Goal: Task Accomplishment & Management: Manage account settings

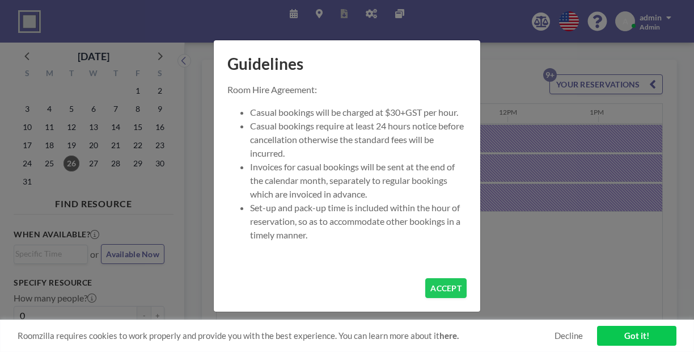
scroll to position [0, 1032]
click at [379, 179] on li "Invoices for casual bookings will be sent at the end of the calendar month, sep…" at bounding box center [358, 180] width 217 height 41
click at [425, 278] on button "ACCEPT" at bounding box center [445, 288] width 41 height 20
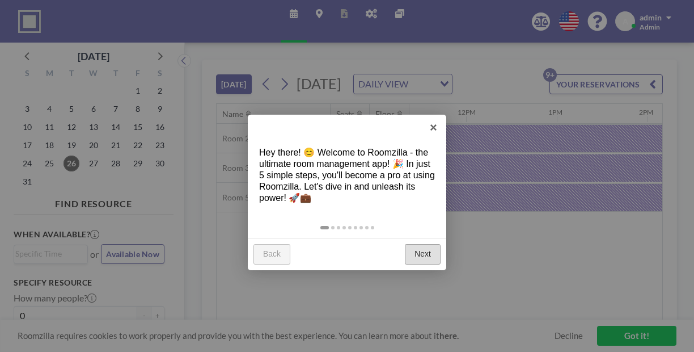
click at [425, 244] on link "Next" at bounding box center [423, 254] width 36 height 20
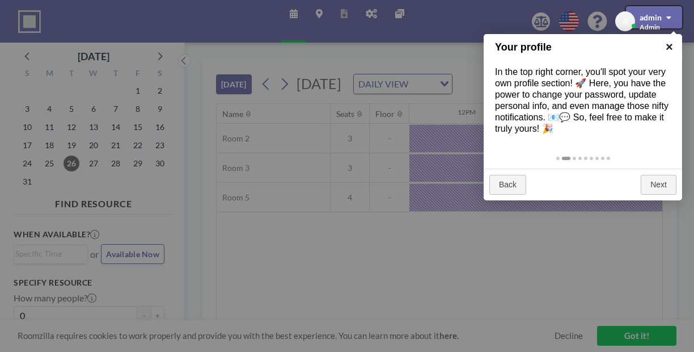
click at [668, 47] on link "×" at bounding box center [670, 47] width 26 height 26
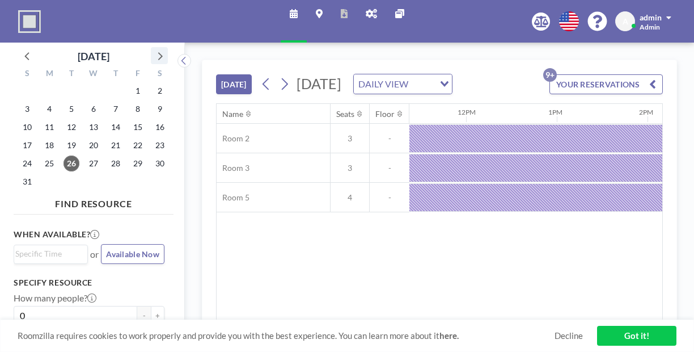
click at [152, 51] on icon at bounding box center [159, 55] width 15 height 15
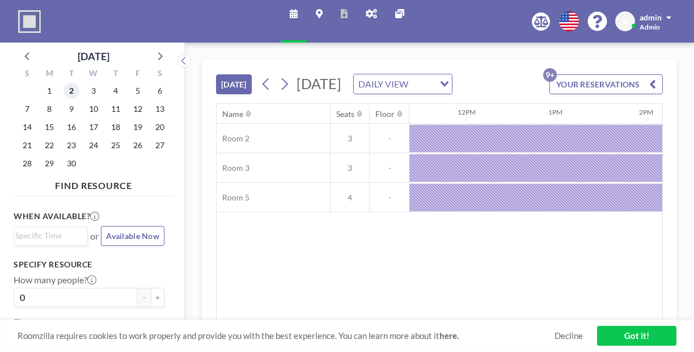
click at [64, 83] on span "2" at bounding box center [72, 91] width 16 height 16
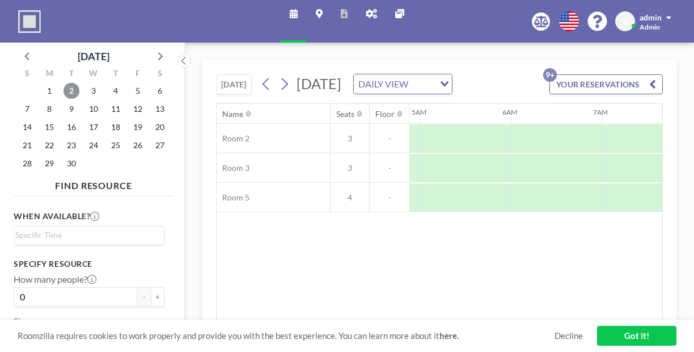
scroll to position [0, 516]
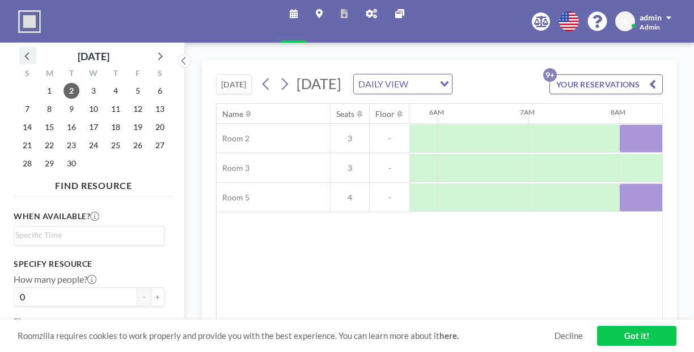
click at [24, 52] on icon at bounding box center [27, 55] width 15 height 15
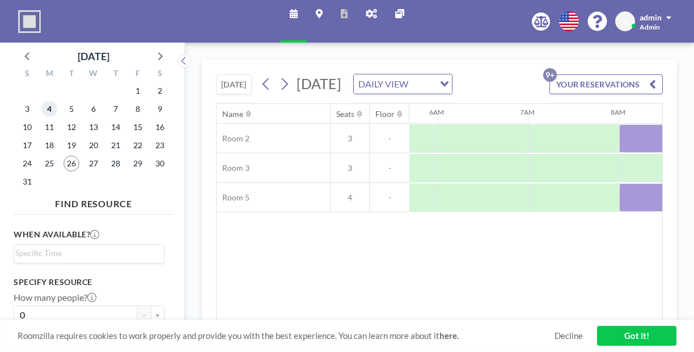
click at [45, 101] on span "4" at bounding box center [49, 109] width 16 height 16
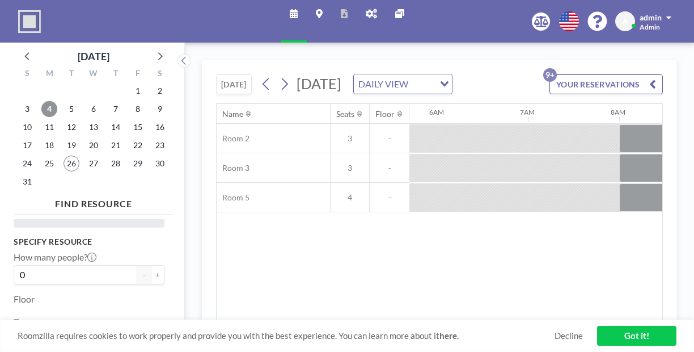
scroll to position [0, 0]
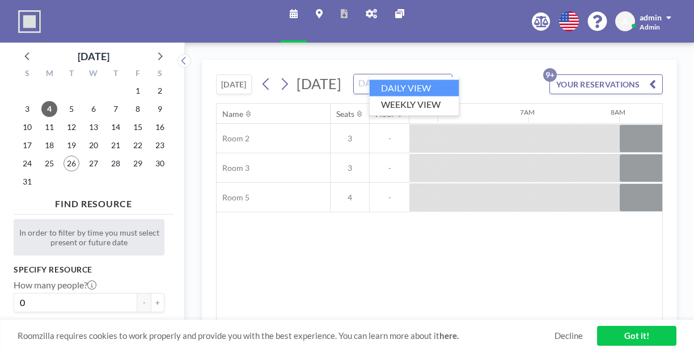
click at [416, 74] on div "DAILY VIEW" at bounding box center [396, 82] width 85 height 17
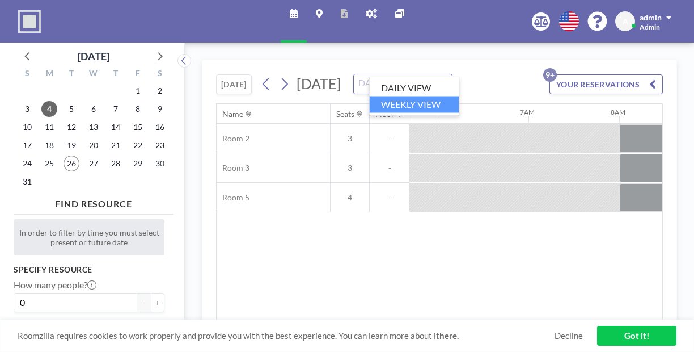
click at [411, 96] on li "WEEKLY VIEW" at bounding box center [415, 104] width 90 height 16
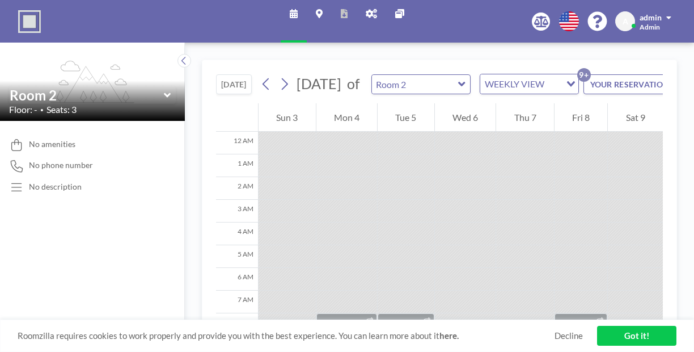
scroll to position [129, 0]
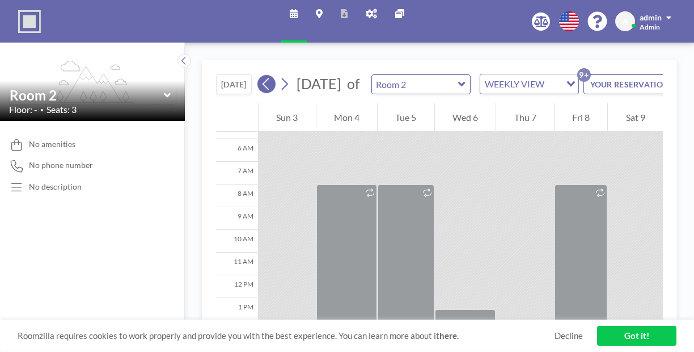
click at [261, 75] on icon at bounding box center [266, 83] width 11 height 17
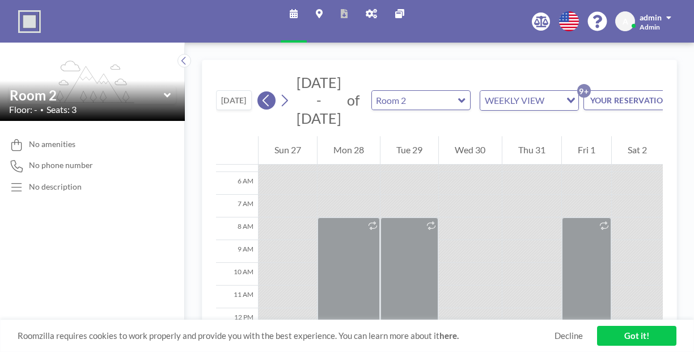
click at [261, 92] on icon at bounding box center [266, 100] width 11 height 17
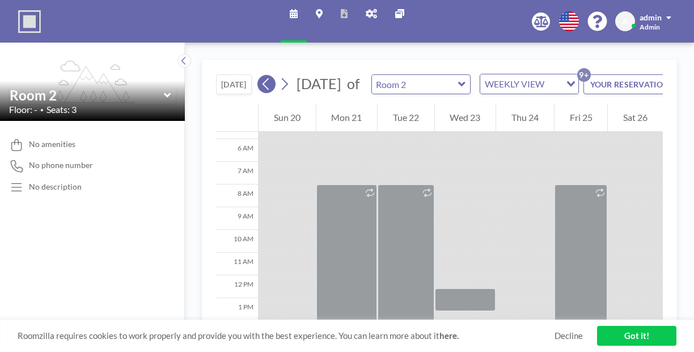
click at [261, 75] on icon at bounding box center [266, 83] width 11 height 17
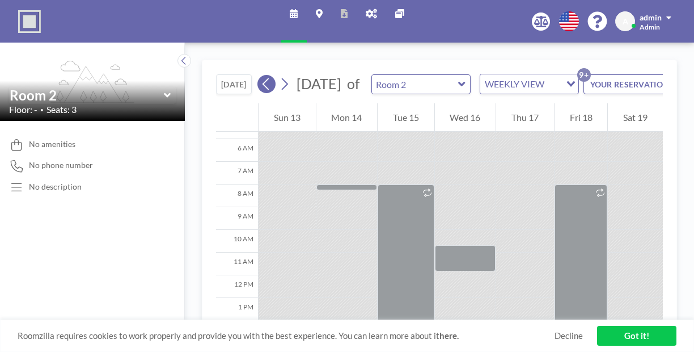
click at [261, 75] on icon at bounding box center [266, 83] width 11 height 17
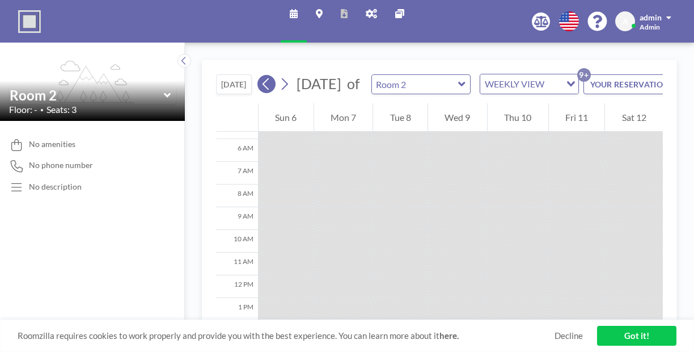
click at [261, 75] on icon at bounding box center [266, 83] width 11 height 17
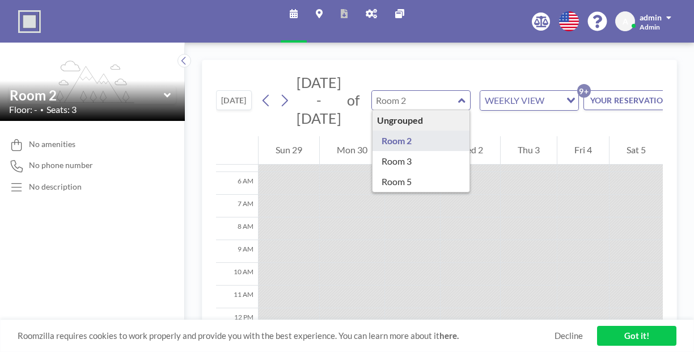
click at [372, 91] on input "text" at bounding box center [415, 100] width 87 height 19
type input "Room 2"
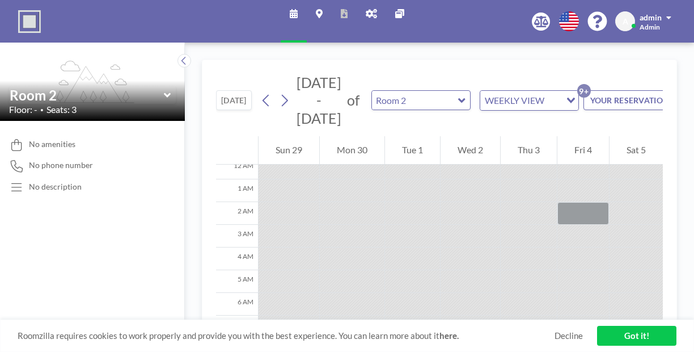
scroll to position [0, 0]
click at [566, 210] on div at bounding box center [583, 221] width 52 height 23
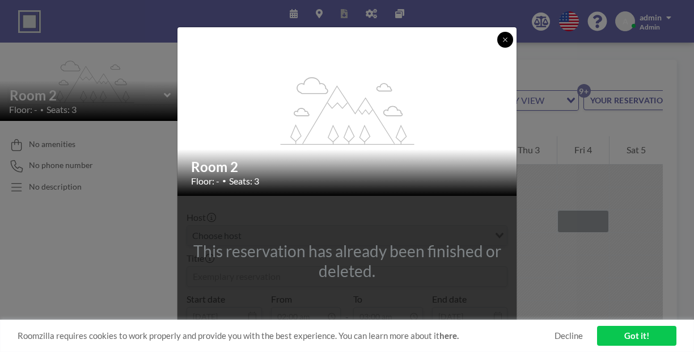
click at [502, 43] on icon at bounding box center [505, 39] width 7 height 7
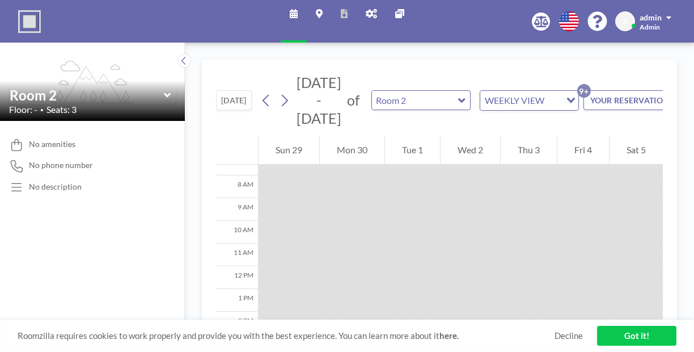
scroll to position [185, 0]
click at [282, 95] on icon at bounding box center [285, 101] width 6 height 12
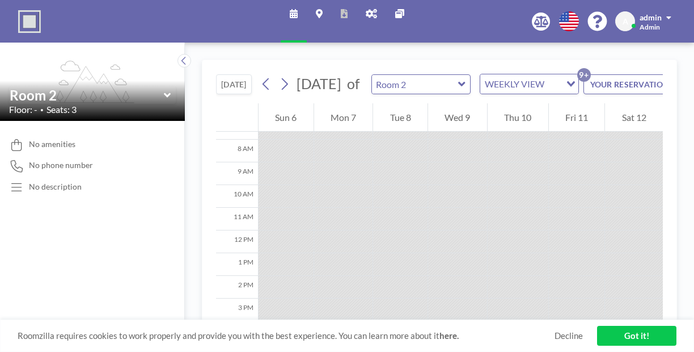
scroll to position [225, 0]
click at [279, 75] on icon at bounding box center [284, 83] width 11 height 17
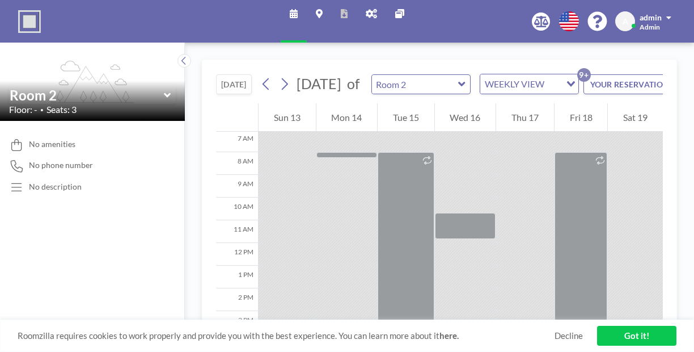
scroll to position [162, 0]
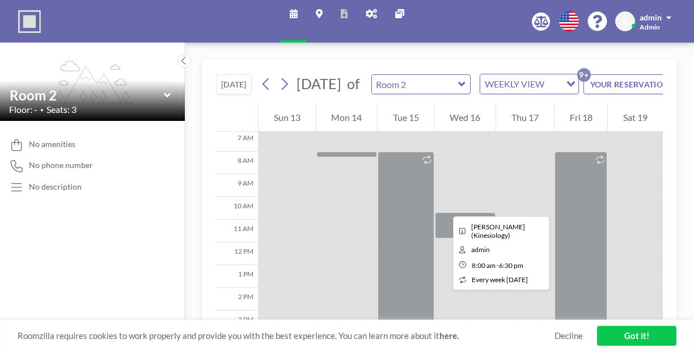
click at [378, 170] on div at bounding box center [406, 270] width 57 height 238
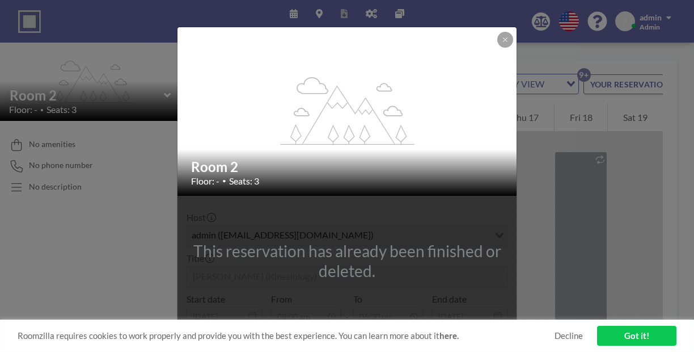
click at [503, 41] on icon at bounding box center [505, 39] width 4 height 4
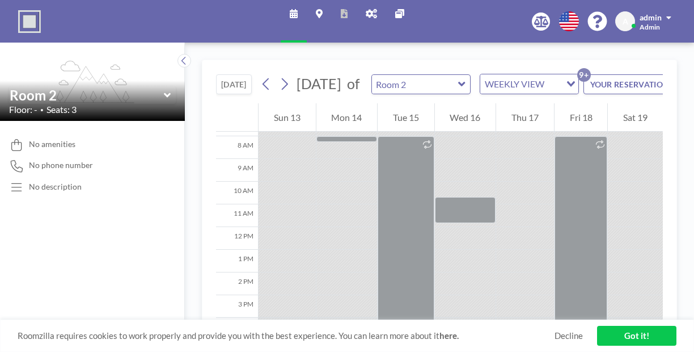
scroll to position [169, 0]
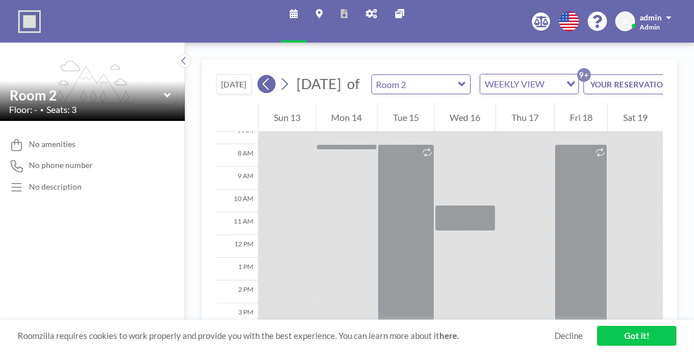
click at [261, 75] on icon at bounding box center [266, 83] width 11 height 17
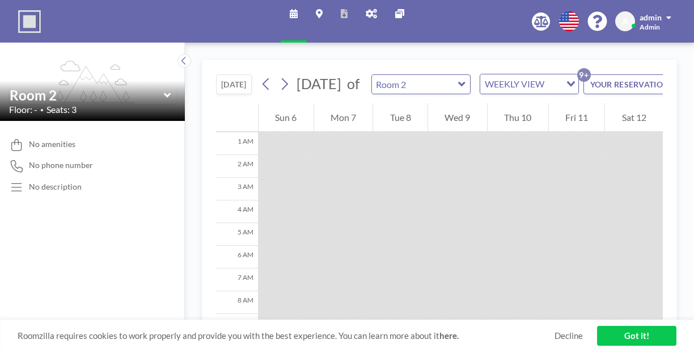
scroll to position [0, 0]
click at [279, 75] on icon at bounding box center [284, 83] width 11 height 17
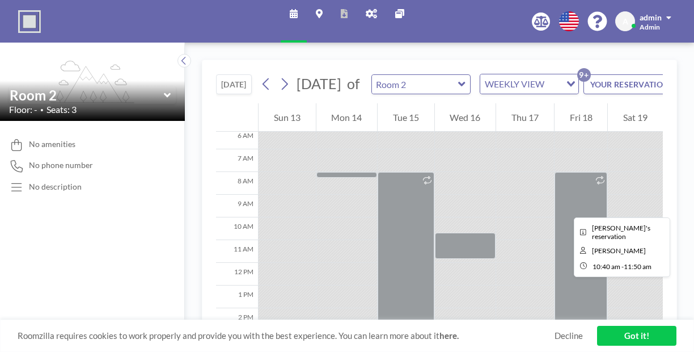
scroll to position [124, 0]
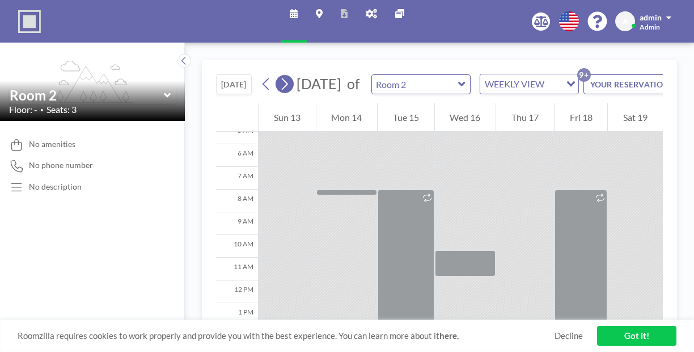
click at [279, 75] on icon at bounding box center [284, 83] width 11 height 17
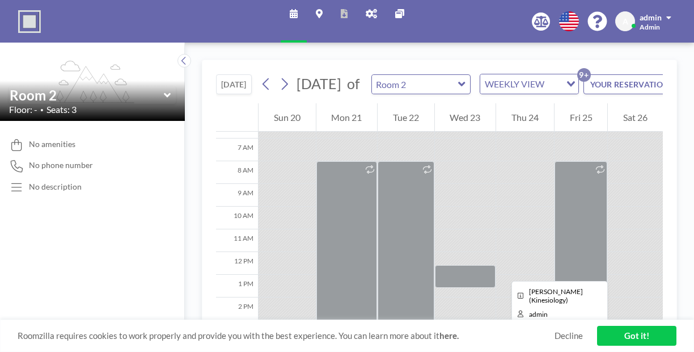
scroll to position [151, 0]
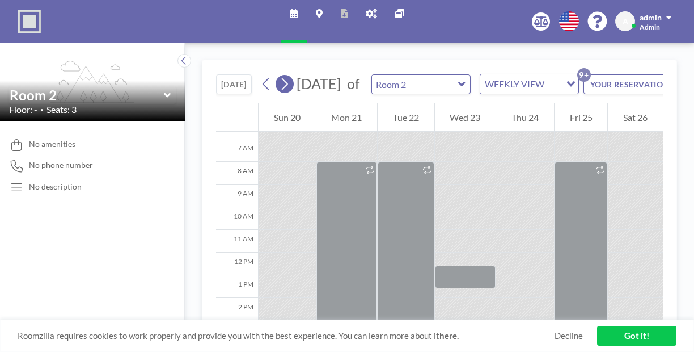
click at [282, 78] on icon at bounding box center [285, 84] width 6 height 12
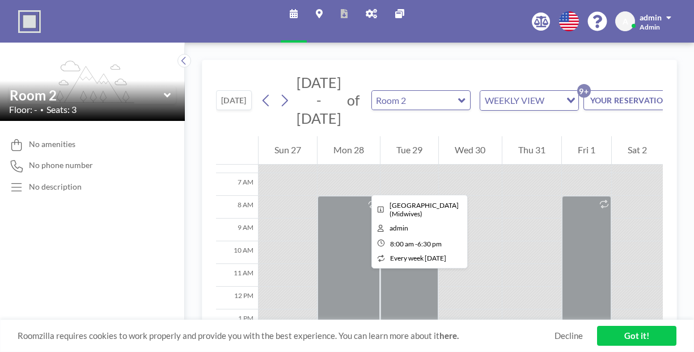
scroll to position [146, 0]
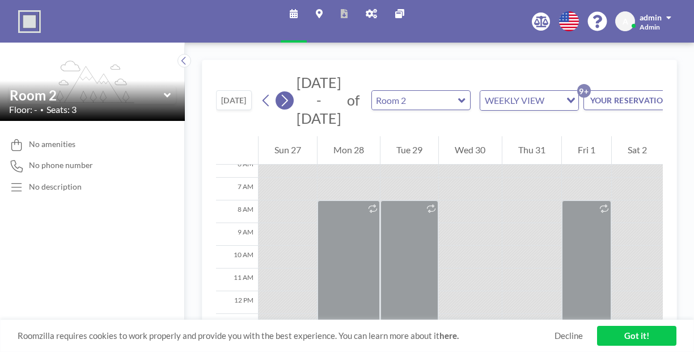
click at [279, 92] on icon at bounding box center [284, 100] width 11 height 17
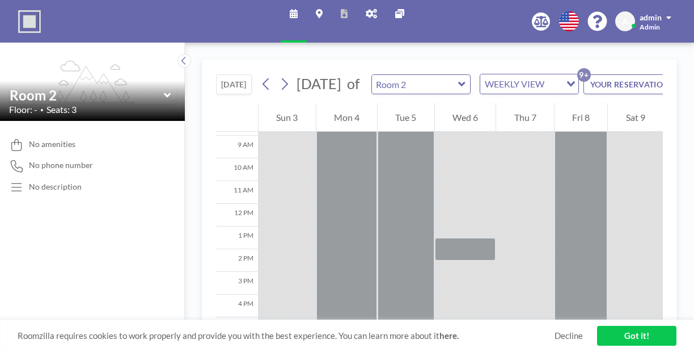
scroll to position [212, 0]
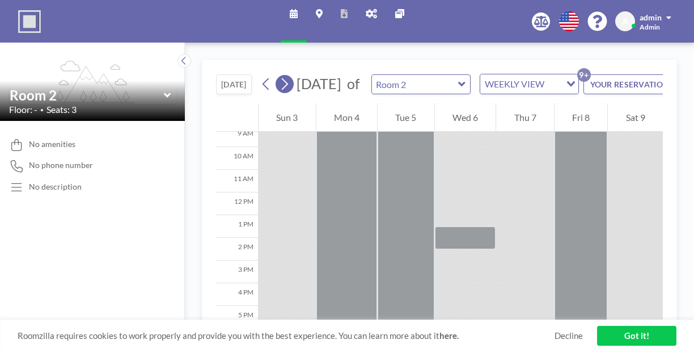
click at [282, 78] on icon at bounding box center [285, 84] width 6 height 12
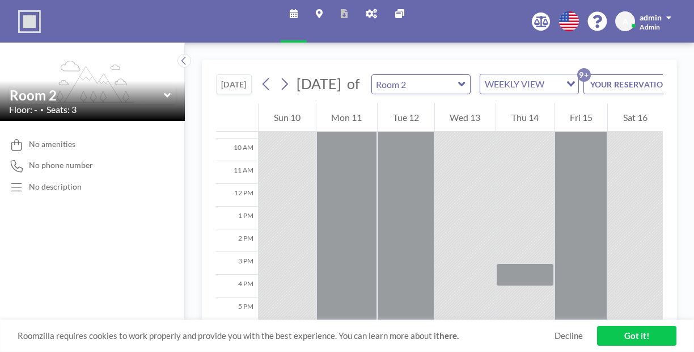
scroll to position [225, 0]
click at [279, 75] on icon at bounding box center [284, 83] width 11 height 17
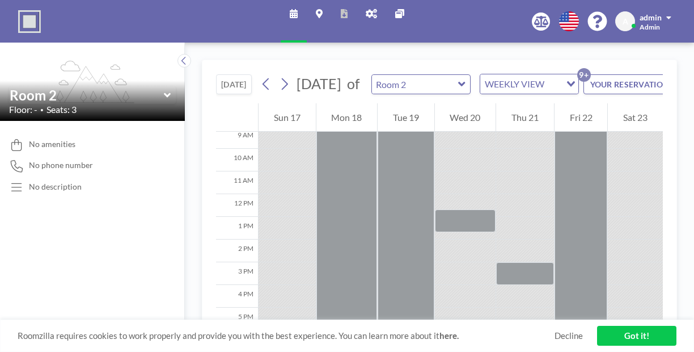
scroll to position [207, 0]
click at [279, 75] on icon at bounding box center [284, 83] width 11 height 17
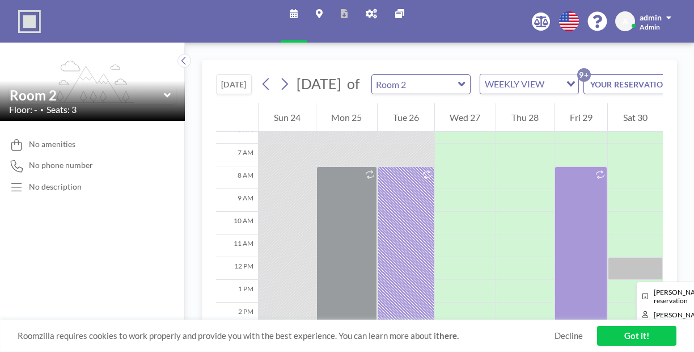
scroll to position [147, 0]
click at [282, 78] on icon at bounding box center [285, 84] width 6 height 12
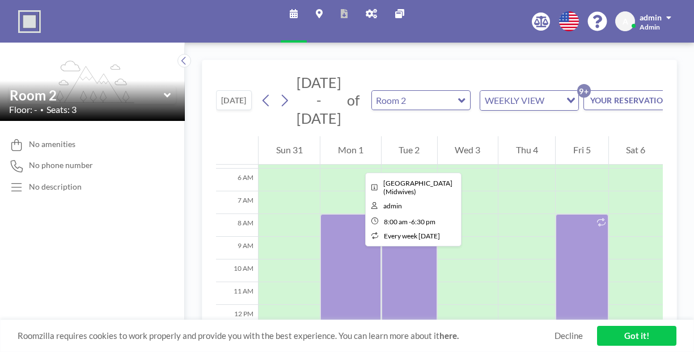
scroll to position [132, 0]
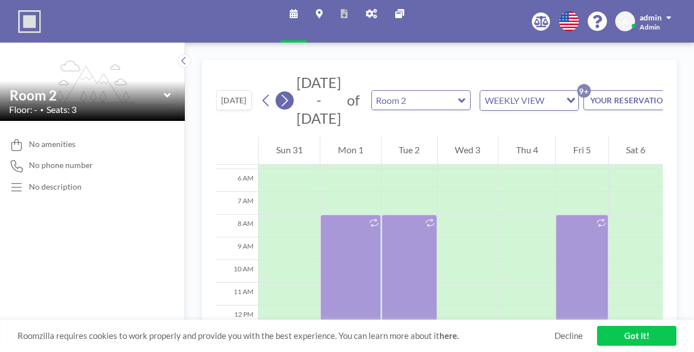
click at [279, 92] on icon at bounding box center [284, 100] width 11 height 17
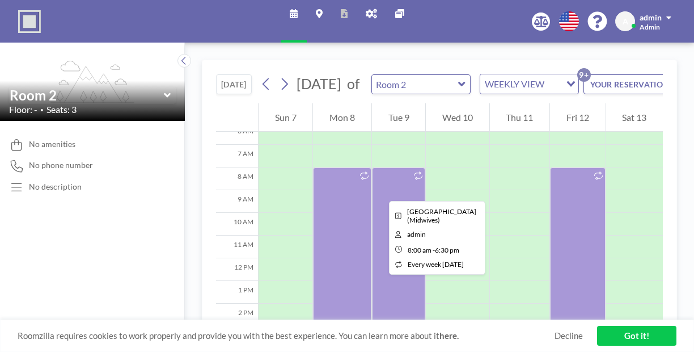
scroll to position [140, 0]
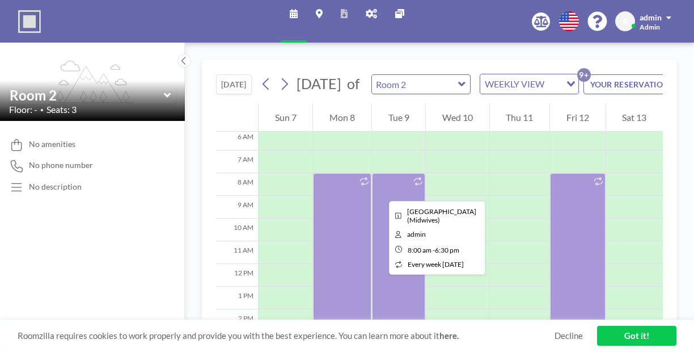
click at [313, 173] on div at bounding box center [342, 292] width 58 height 238
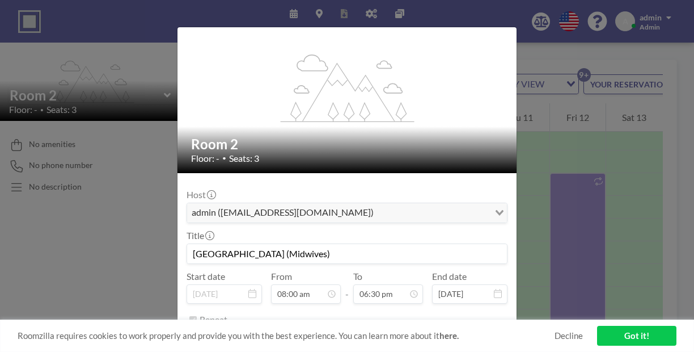
scroll to position [25, 0]
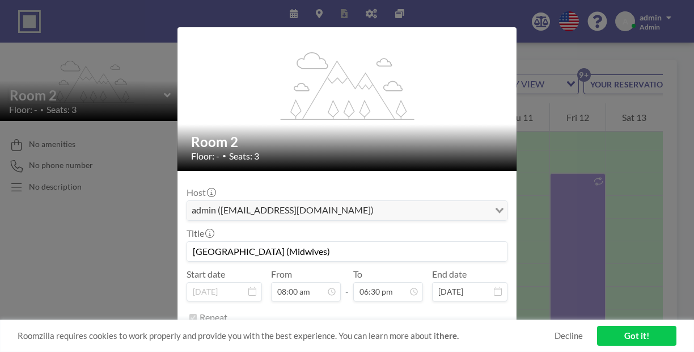
click at [494, 286] on icon at bounding box center [498, 290] width 8 height 9
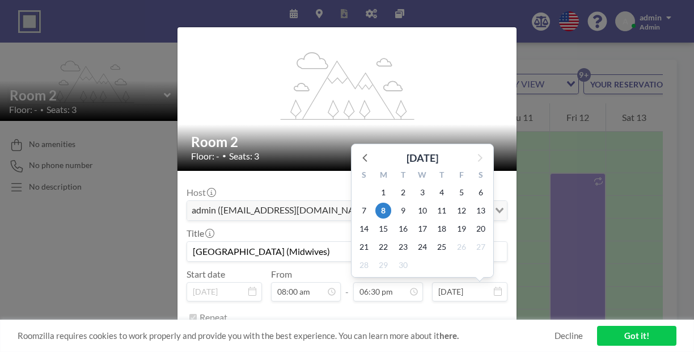
click at [466, 282] on input "[DATE]" at bounding box center [469, 291] width 75 height 19
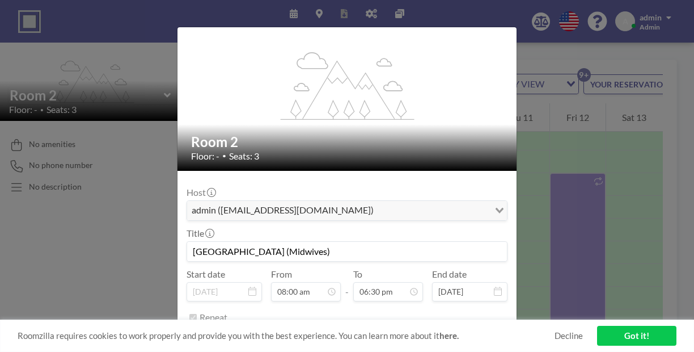
click at [494, 286] on icon at bounding box center [498, 290] width 8 height 9
click at [513, 193] on div "flex-grow: 1.2; Room 2 Floor: - • Seats: 3 Host admin ([EMAIL_ADDRESS][DOMAIN_N…" at bounding box center [347, 176] width 694 height 352
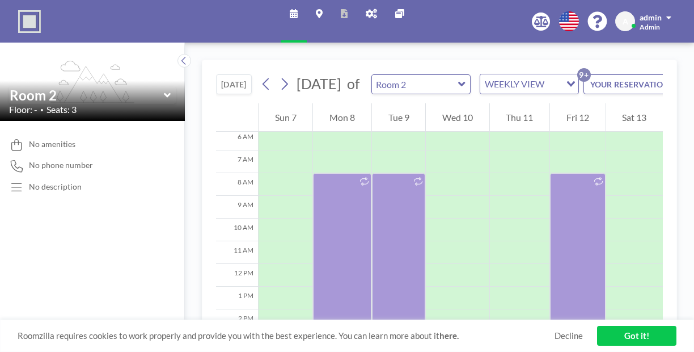
click at [618, 74] on button "YOUR RESERVATIONS 9+" at bounding box center [640, 84] width 113 height 20
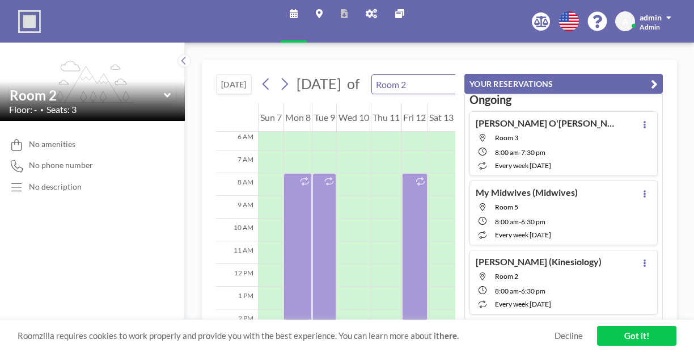
scroll to position [1, 0]
click at [652, 119] on button at bounding box center [645, 126] width 14 height 14
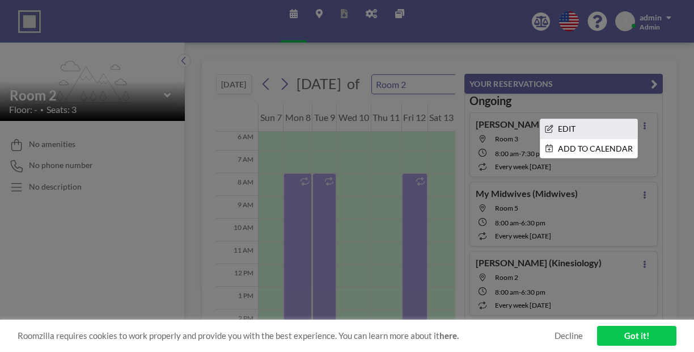
click at [606, 119] on li "EDIT" at bounding box center [588, 128] width 97 height 19
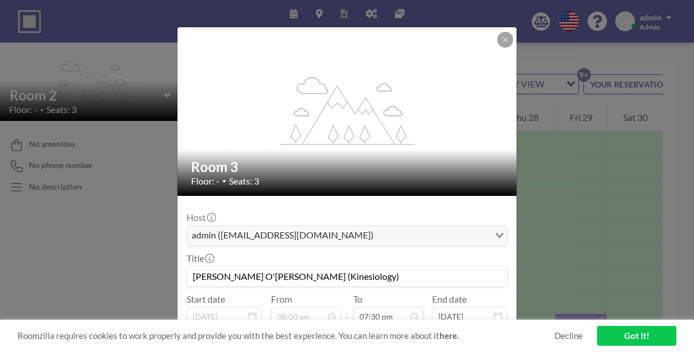
scroll to position [129, 0]
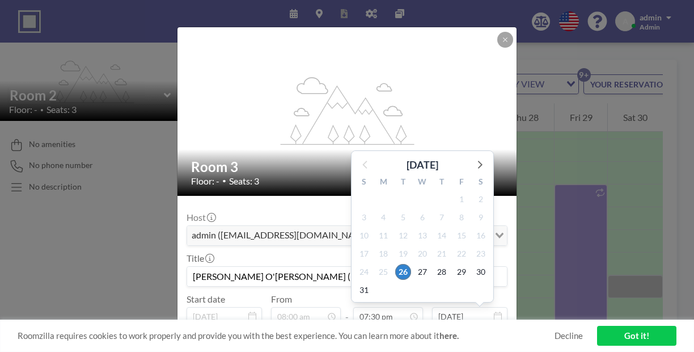
click at [474, 307] on input "[DATE]" at bounding box center [469, 316] width 75 height 19
click at [472, 157] on icon at bounding box center [479, 164] width 15 height 15
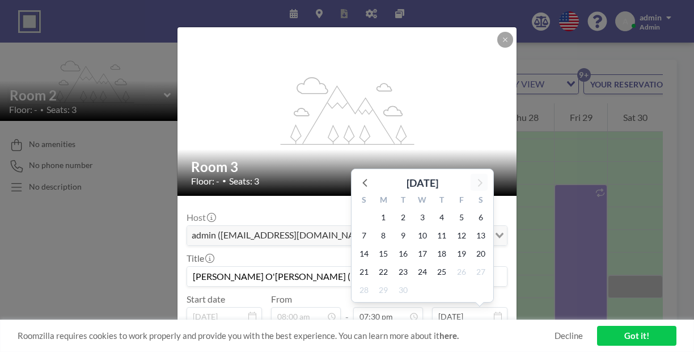
click at [463, 110] on div "flex-grow: 1.2;" at bounding box center [348, 111] width 340 height 168
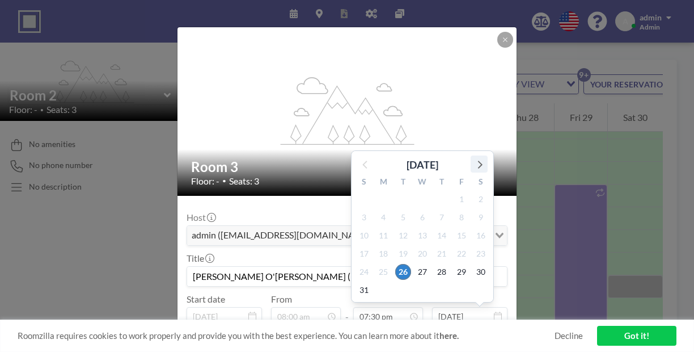
click at [472, 157] on icon at bounding box center [479, 164] width 15 height 15
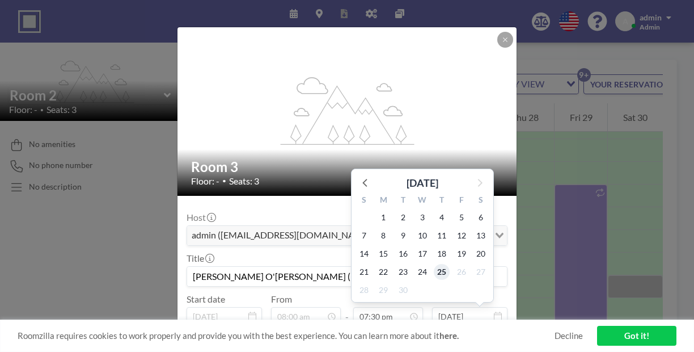
click at [434, 264] on span "25" at bounding box center [442, 272] width 16 height 16
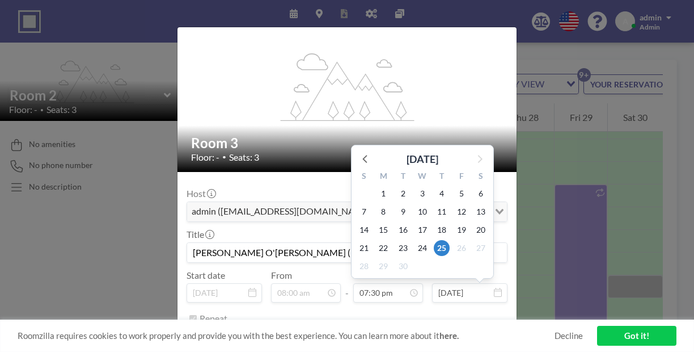
scroll to position [25, 0]
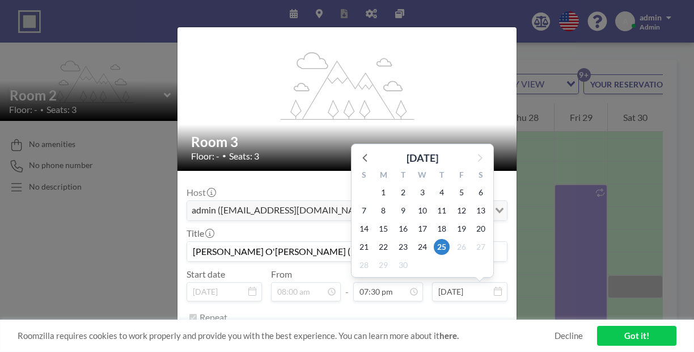
click at [466, 282] on input "[DATE]" at bounding box center [469, 291] width 75 height 19
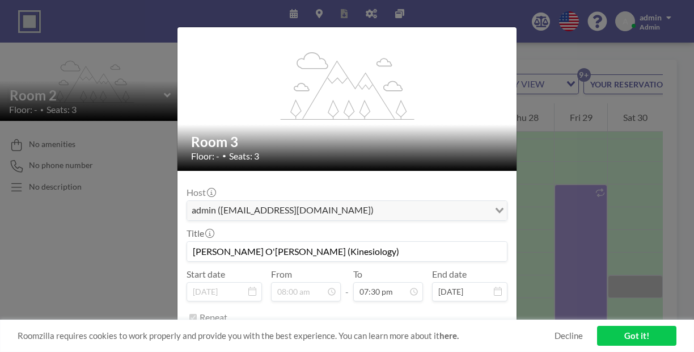
click at [494, 286] on icon at bounding box center [498, 290] width 8 height 9
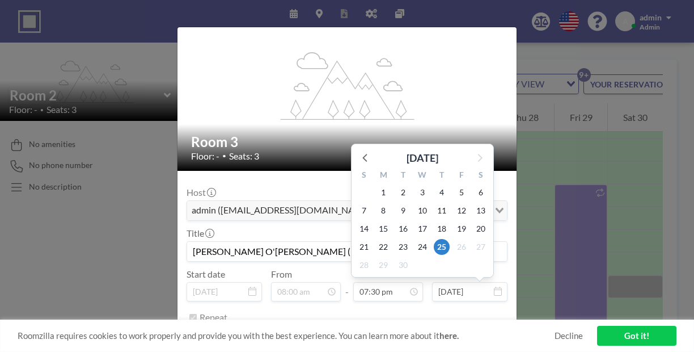
click at [442, 282] on input "[DATE]" at bounding box center [469, 291] width 75 height 19
click at [358, 150] on icon at bounding box center [365, 157] width 15 height 15
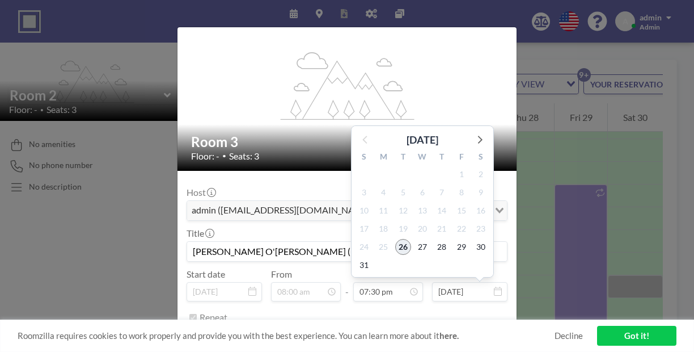
click at [395, 239] on span "26" at bounding box center [403, 247] width 16 height 16
type input "[DATE]"
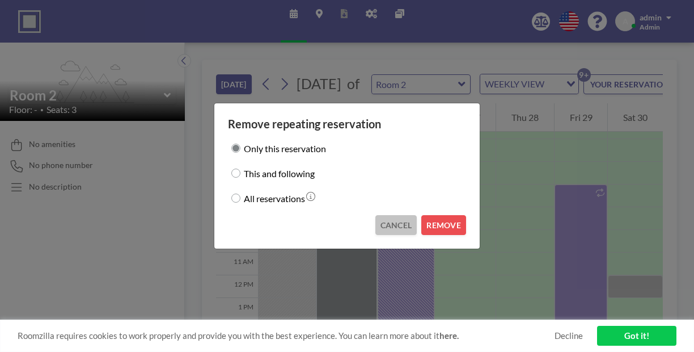
click at [379, 215] on button "CANCEL" at bounding box center [396, 225] width 42 height 20
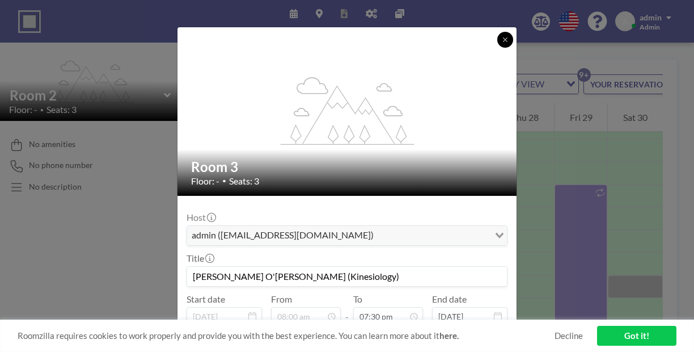
click at [502, 36] on icon at bounding box center [505, 39] width 7 height 7
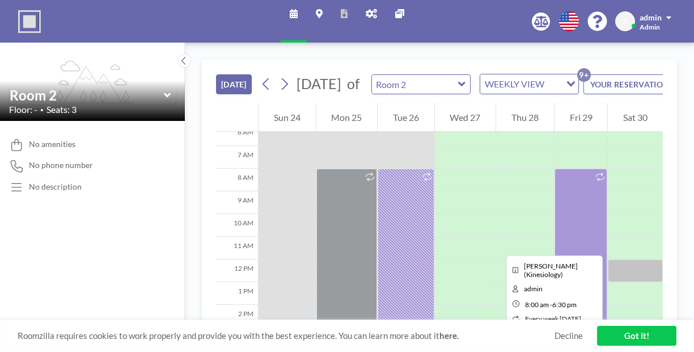
scroll to position [143, 0]
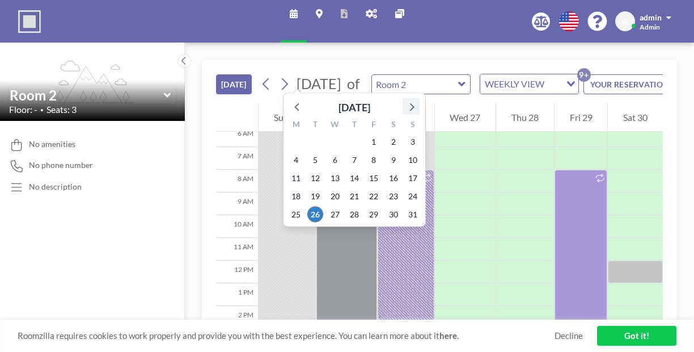
click at [404, 99] on icon at bounding box center [411, 106] width 15 height 15
click at [307, 188] on span "23" at bounding box center [315, 196] width 16 height 16
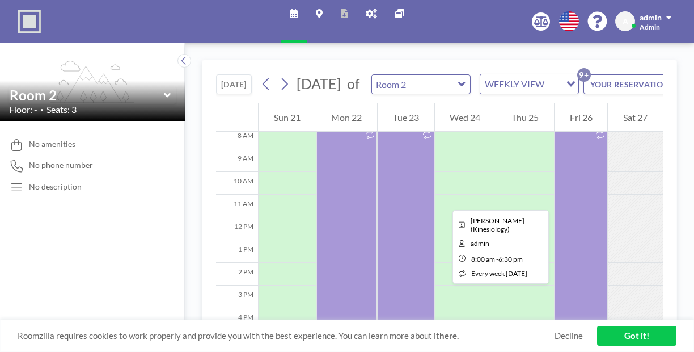
scroll to position [191, 0]
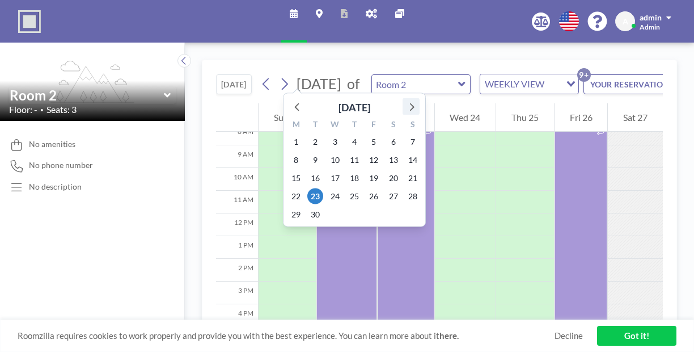
click at [404, 99] on icon at bounding box center [411, 106] width 15 height 15
click at [307, 188] on span "21" at bounding box center [315, 196] width 16 height 16
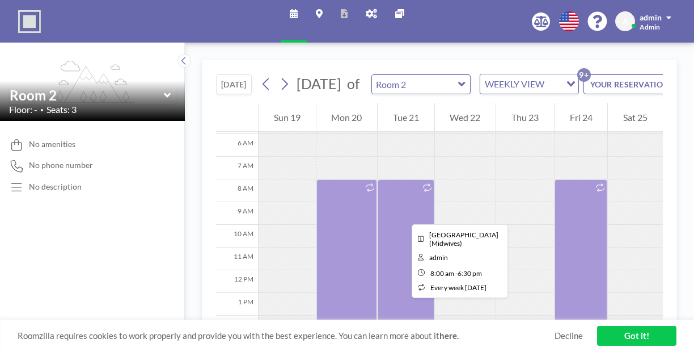
scroll to position [133, 0]
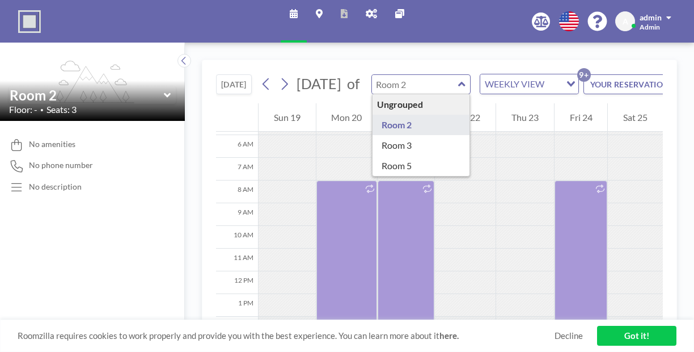
click at [376, 76] on input "text" at bounding box center [415, 84] width 87 height 19
type input "Room 3"
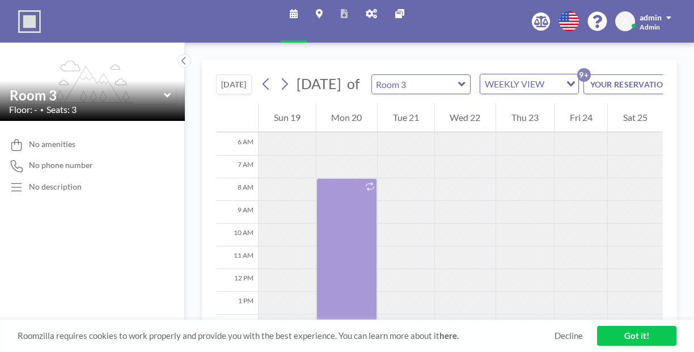
scroll to position [137, 0]
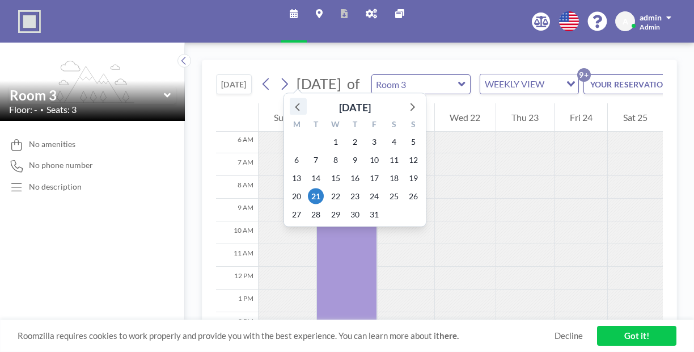
click at [291, 99] on icon at bounding box center [298, 106] width 15 height 15
click at [308, 134] on span "2" at bounding box center [316, 142] width 16 height 16
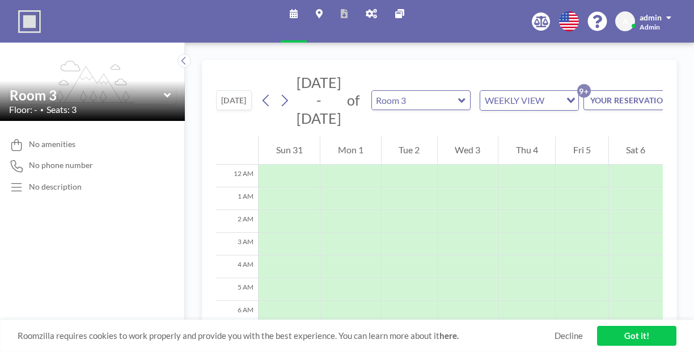
scroll to position [129, 0]
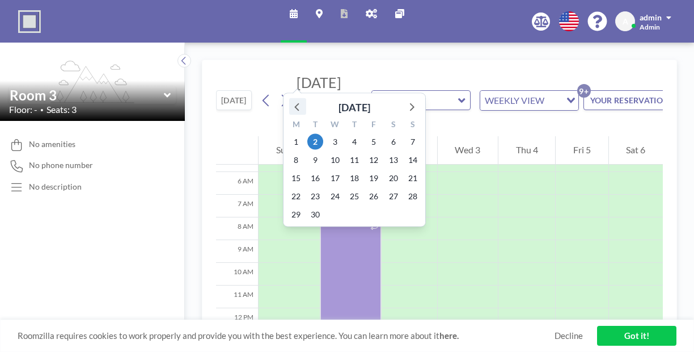
click at [290, 99] on icon at bounding box center [297, 106] width 15 height 15
click at [327, 206] on span "27" at bounding box center [335, 214] width 16 height 16
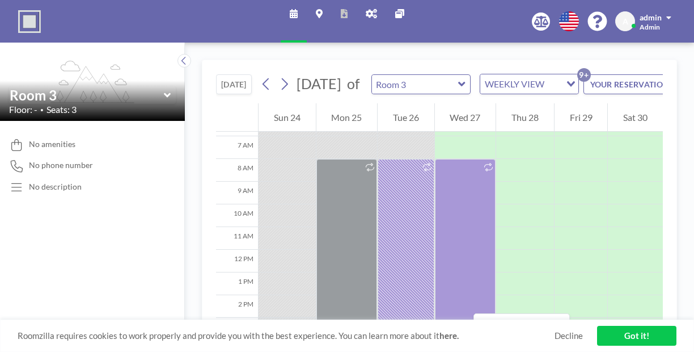
scroll to position [151, 0]
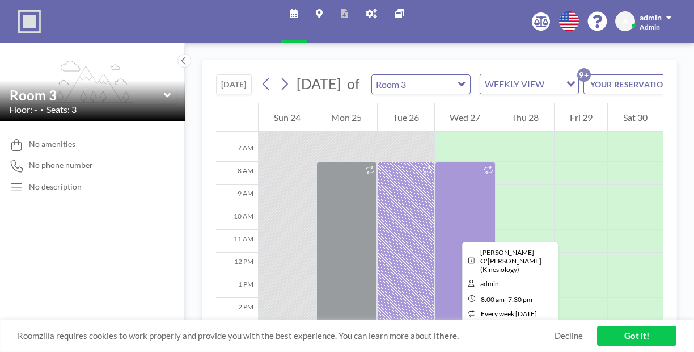
click at [378, 190] on div at bounding box center [406, 292] width 57 height 261
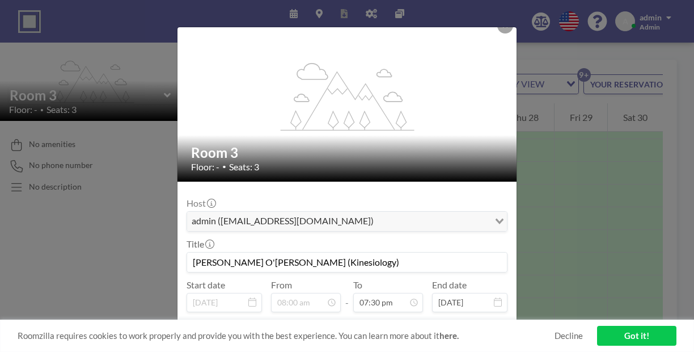
scroll to position [25, 0]
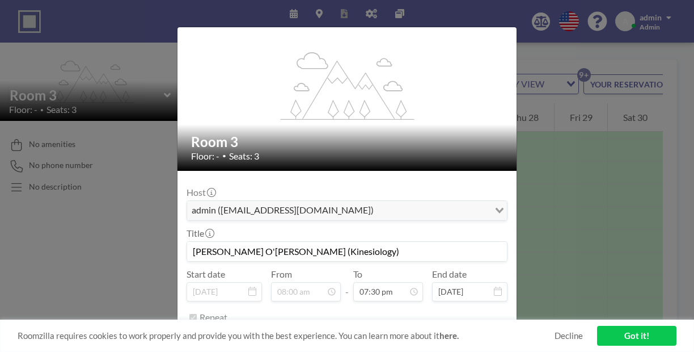
click at [385, 332] on div "every week [DATE] Loading..." at bounding box center [347, 341] width 320 height 19
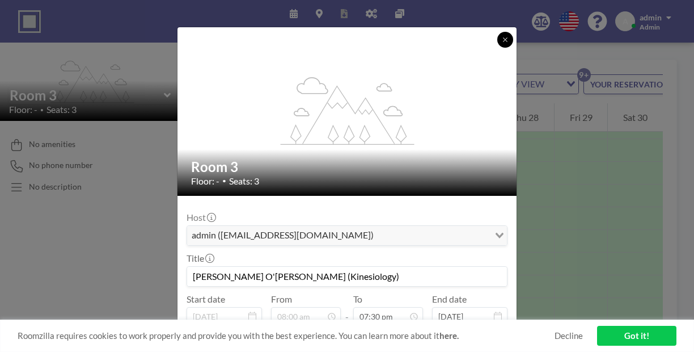
click at [497, 37] on button at bounding box center [505, 40] width 16 height 16
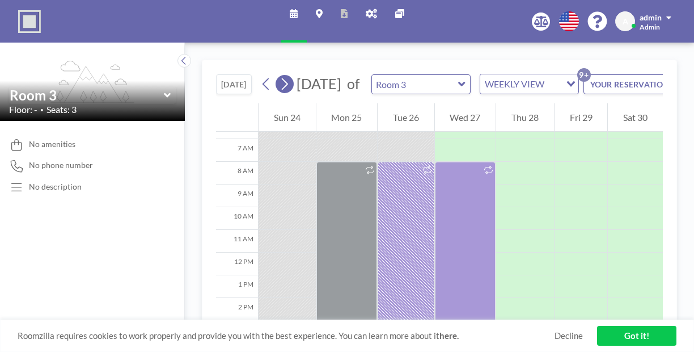
click at [279, 75] on icon at bounding box center [284, 83] width 11 height 17
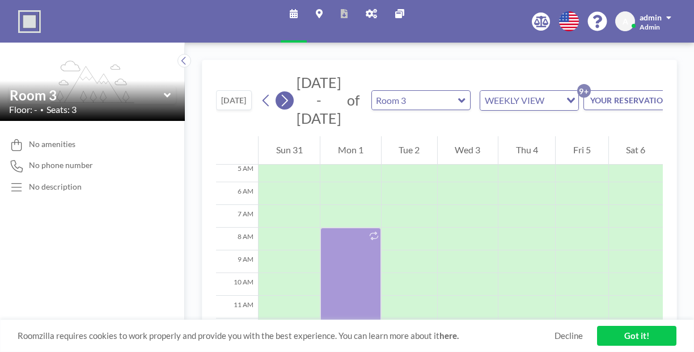
scroll to position [129, 0]
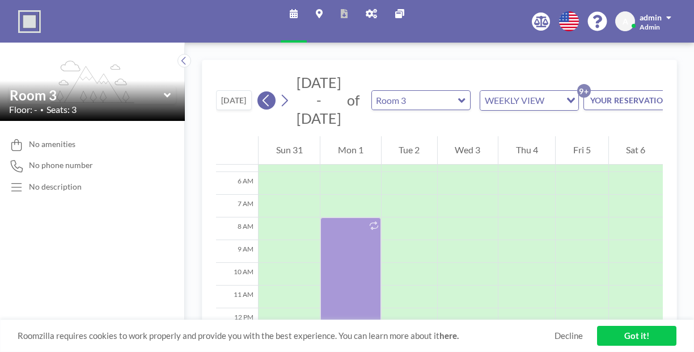
click at [261, 92] on icon at bounding box center [266, 100] width 11 height 17
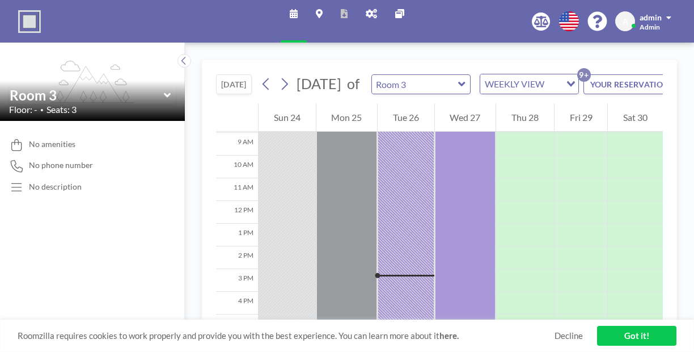
scroll to position [225, 0]
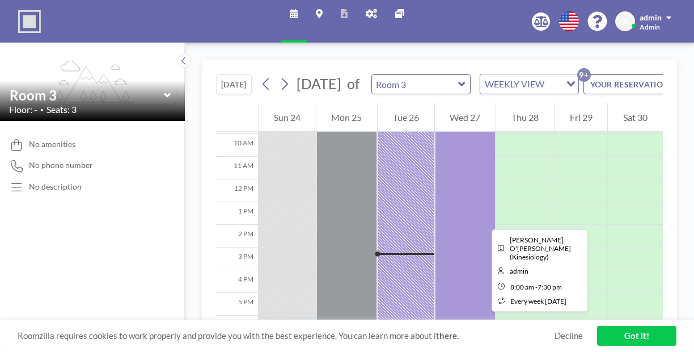
click at [387, 180] on div at bounding box center [406, 218] width 57 height 261
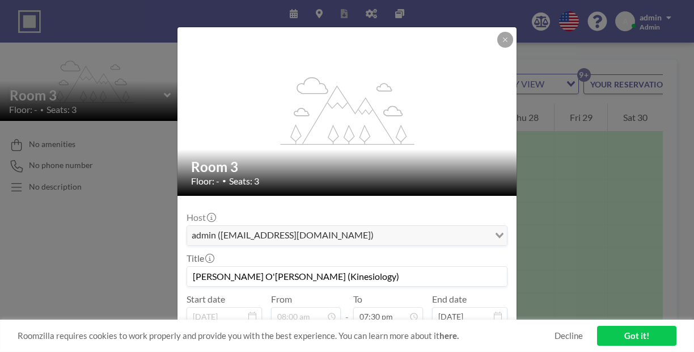
drag, startPoint x: 345, startPoint y: 229, endPoint x: 221, endPoint y: 216, distance: 125.4
click at [221, 252] on div "Title [PERSON_NAME] O'[PERSON_NAME] (Kinesiology)" at bounding box center [347, 269] width 321 height 34
click at [497, 39] on button at bounding box center [505, 40] width 16 height 16
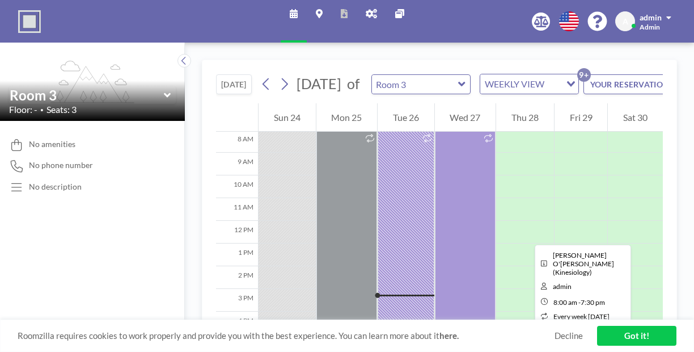
scroll to position [185, 0]
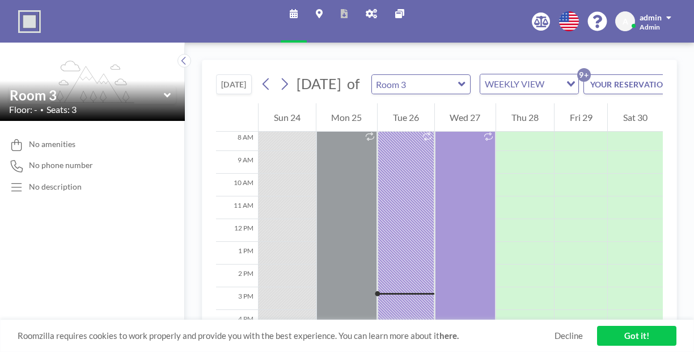
click at [630, 74] on button "YOUR RESERVATIONS 9+" at bounding box center [640, 84] width 113 height 20
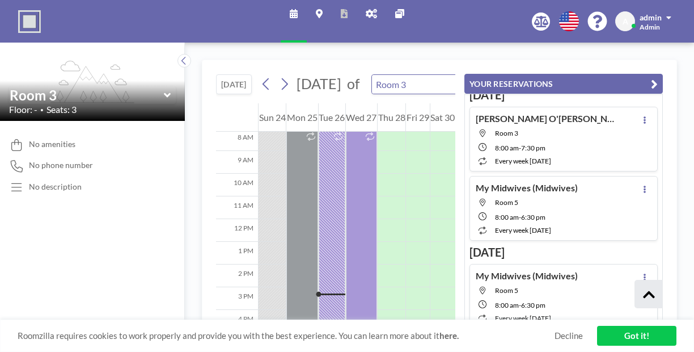
scroll to position [0, 0]
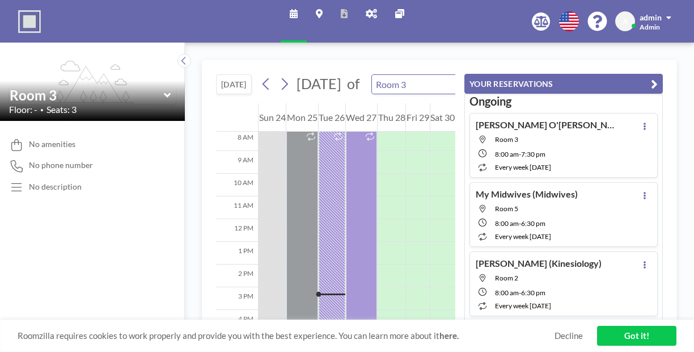
click at [564, 135] on span "Room 3" at bounding box center [556, 139] width 122 height 9
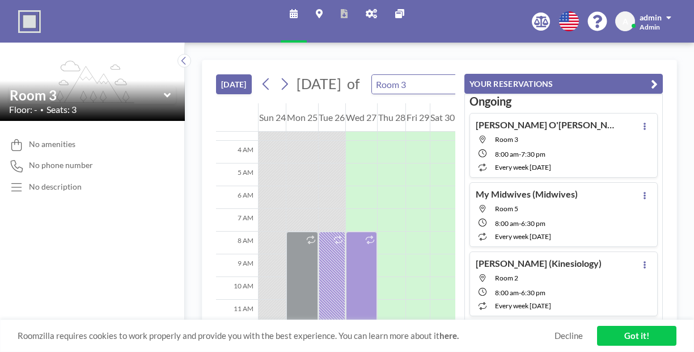
scroll to position [129, 0]
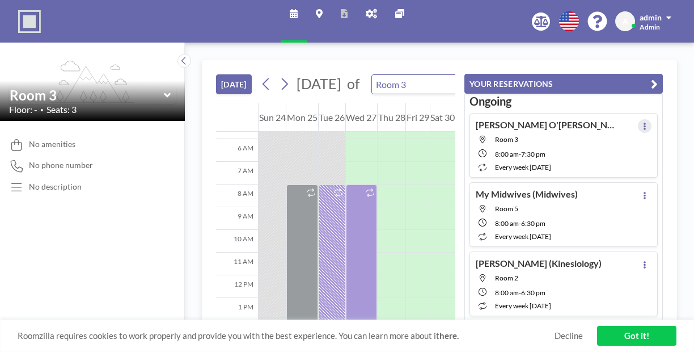
click at [652, 119] on button at bounding box center [645, 126] width 14 height 14
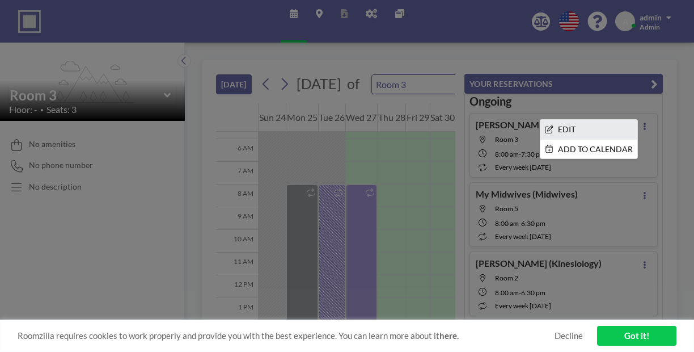
click at [619, 120] on li "EDIT" at bounding box center [588, 129] width 97 height 19
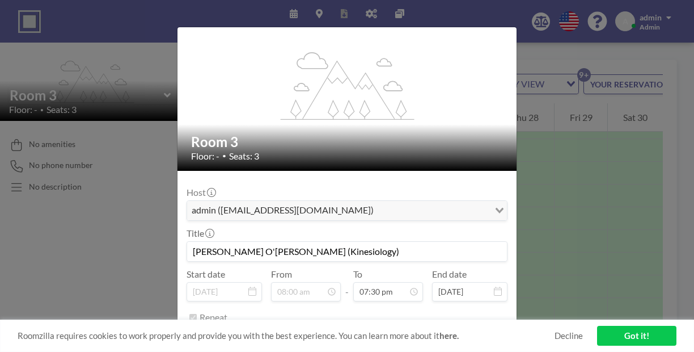
scroll to position [0, 0]
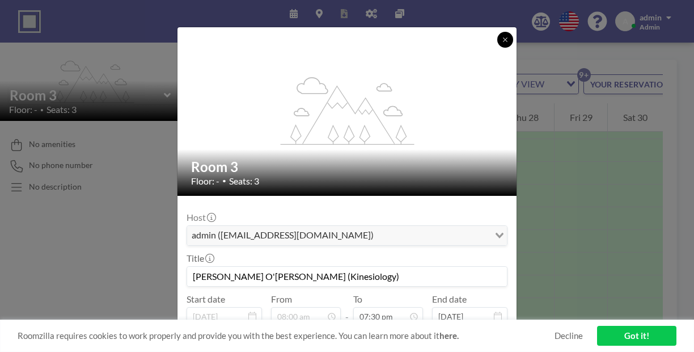
click at [497, 39] on button at bounding box center [505, 40] width 16 height 16
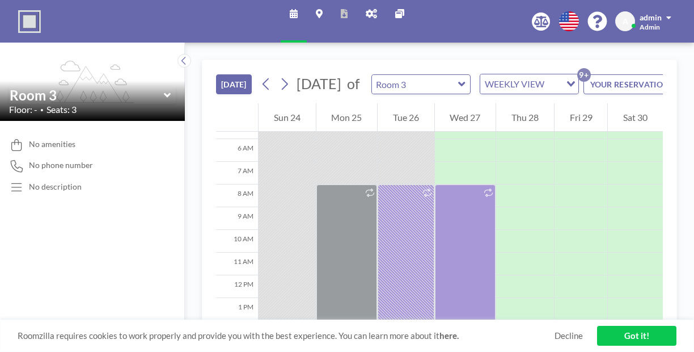
click at [640, 74] on button "YOUR RESERVATIONS 9+" at bounding box center [640, 84] width 113 height 20
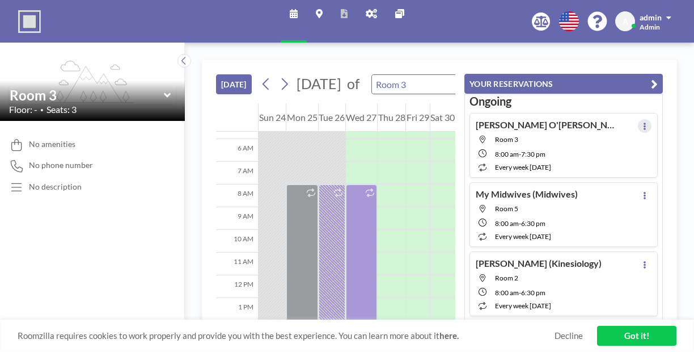
click at [652, 119] on button at bounding box center [645, 126] width 14 height 14
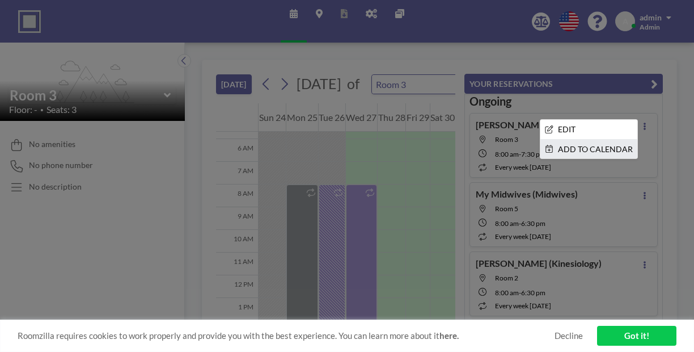
click at [620, 140] on li "ADD TO CALENDAR" at bounding box center [588, 149] width 97 height 19
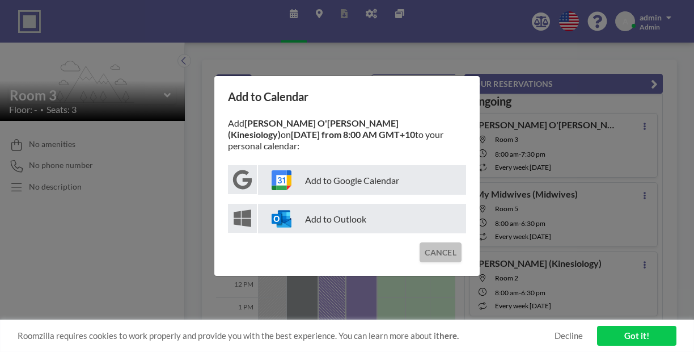
click at [424, 242] on button "CANCEL" at bounding box center [441, 252] width 42 height 20
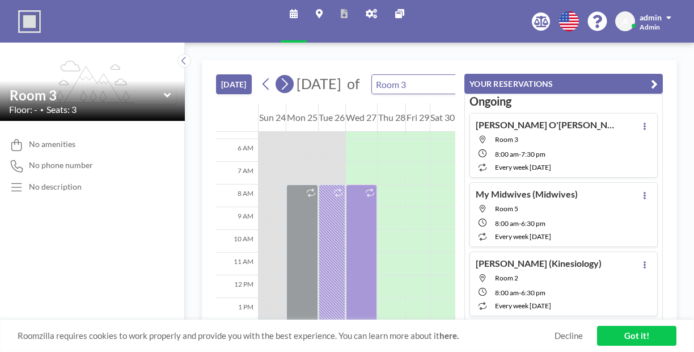
click at [279, 75] on icon at bounding box center [284, 83] width 11 height 17
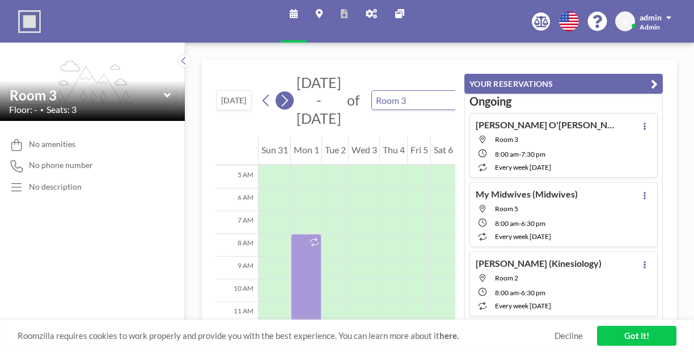
scroll to position [129, 0]
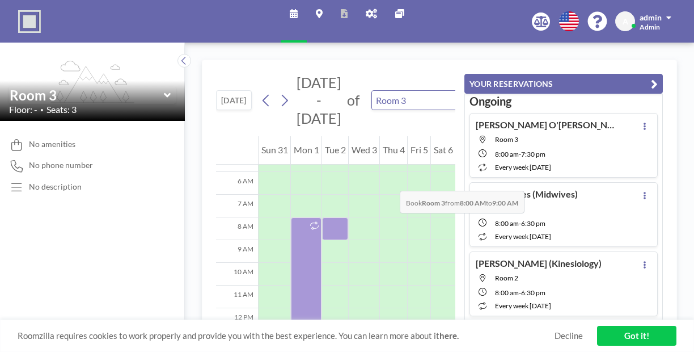
click at [322, 217] on div at bounding box center [335, 228] width 26 height 23
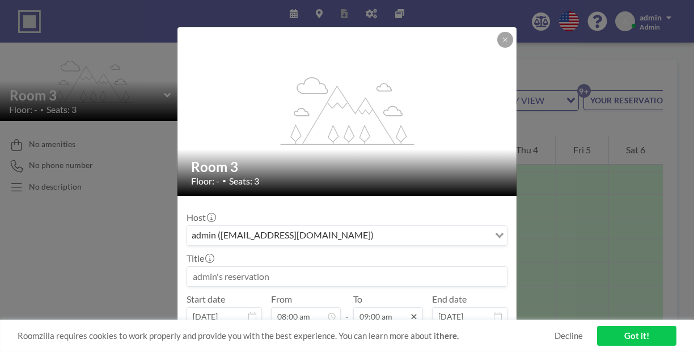
click at [409, 312] on icon at bounding box center [413, 316] width 9 height 9
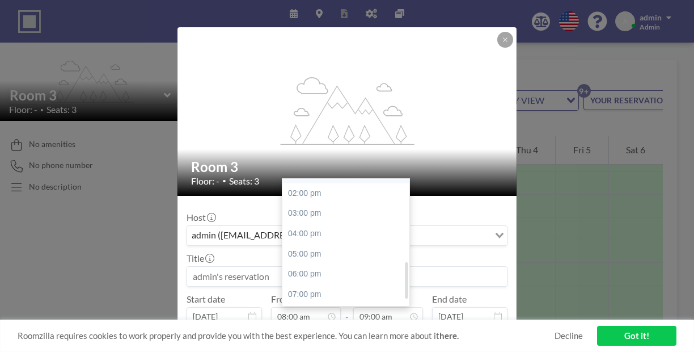
scroll to position [292, 0]
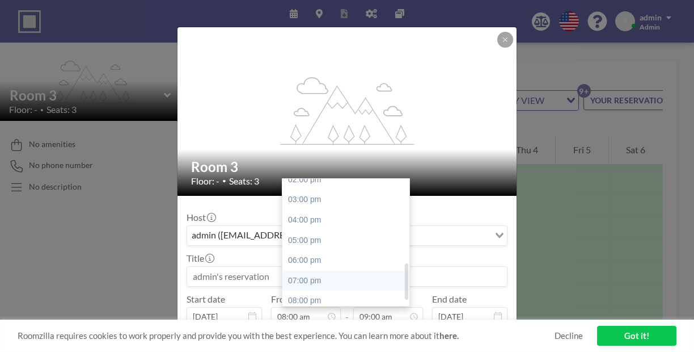
click at [315, 271] on div "07:00 pm" at bounding box center [345, 281] width 127 height 20
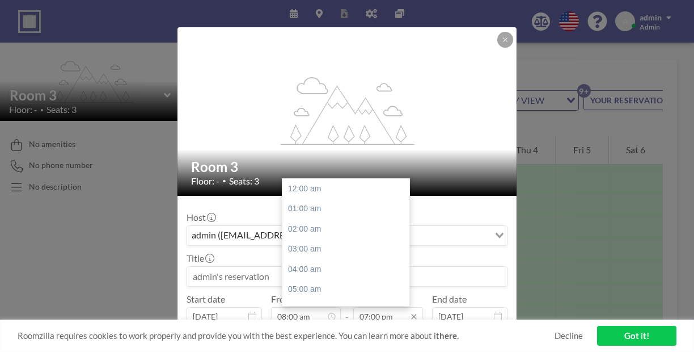
scroll to position [307, 0]
click at [370, 307] on input "07:00 pm" at bounding box center [388, 316] width 70 height 19
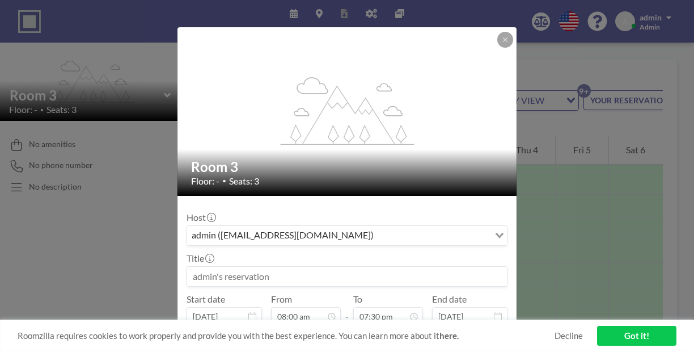
type input "07:30 pm"
click at [259, 336] on label "Repeat (until [DATE])" at bounding box center [241, 341] width 83 height 11
click at [197, 339] on input "Repeat (until [DATE])" at bounding box center [192, 342] width 7 height 7
checkbox input "true"
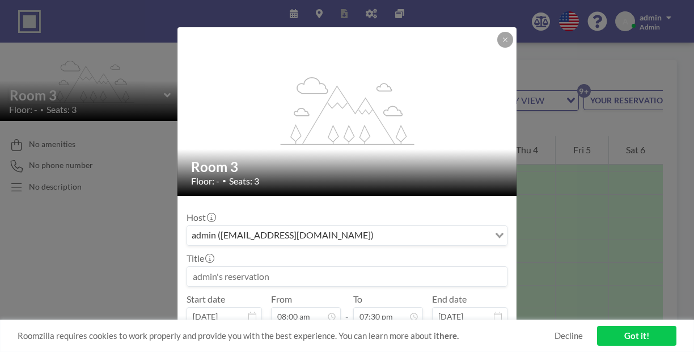
scroll to position [25, 0]
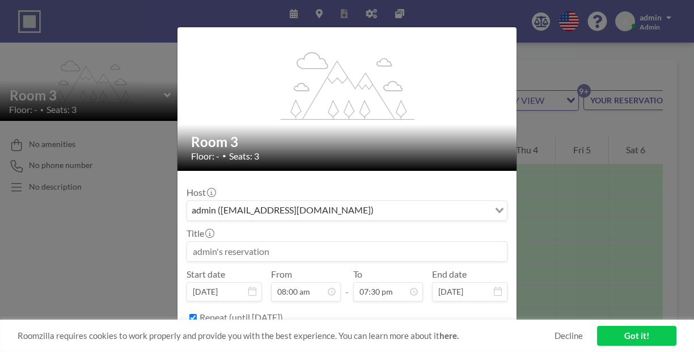
click at [258, 334] on input "Search for option" at bounding box center [360, 341] width 255 height 15
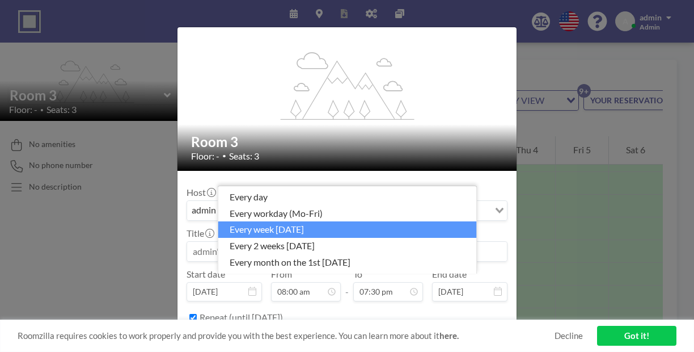
click at [260, 238] on li "every week [DATE]" at bounding box center [347, 229] width 259 height 16
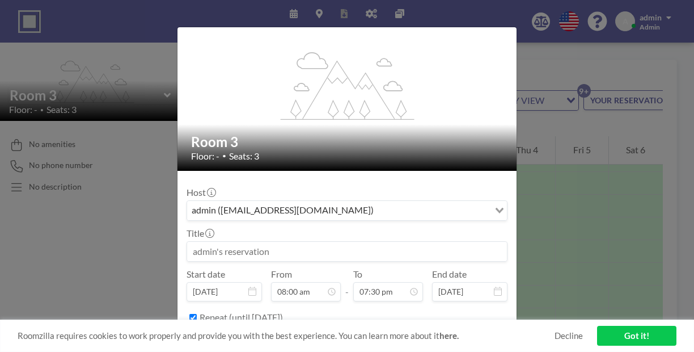
scroll to position [0, 0]
click at [301, 242] on input at bounding box center [347, 251] width 320 height 19
paste input "[PERSON_NAME] O'[PERSON_NAME] (Kinesiology)"
type input "[PERSON_NAME] O'[PERSON_NAME] (Kinesiology)"
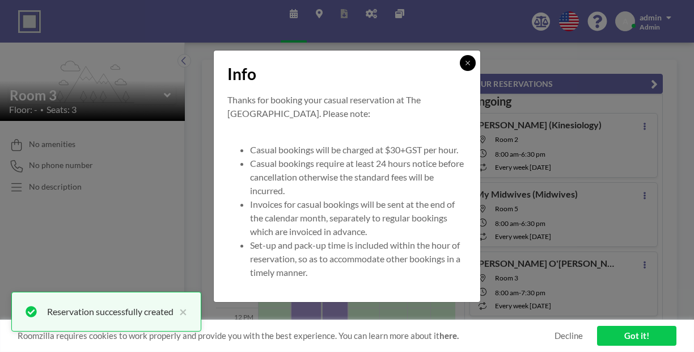
click at [464, 66] on icon at bounding box center [467, 63] width 7 height 7
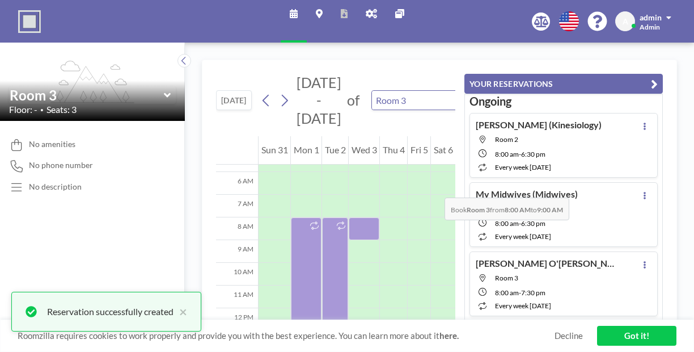
click at [350, 217] on div at bounding box center [364, 228] width 31 height 23
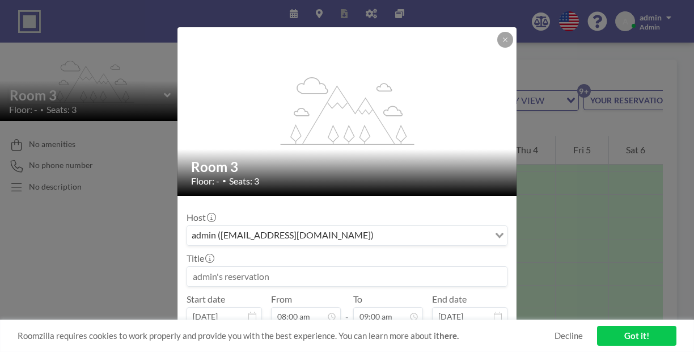
click at [286, 267] on input at bounding box center [347, 276] width 320 height 19
type input "R"
paste input "[PERSON_NAME] O'[PERSON_NAME] (Kinesiology)"
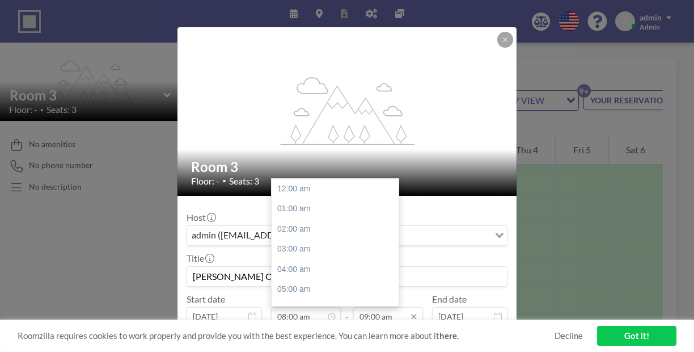
scroll to position [145, 0]
type input "[PERSON_NAME] O'[PERSON_NAME] (Kinesiology)"
click at [379, 307] on input "09:00 am" at bounding box center [388, 316] width 70 height 19
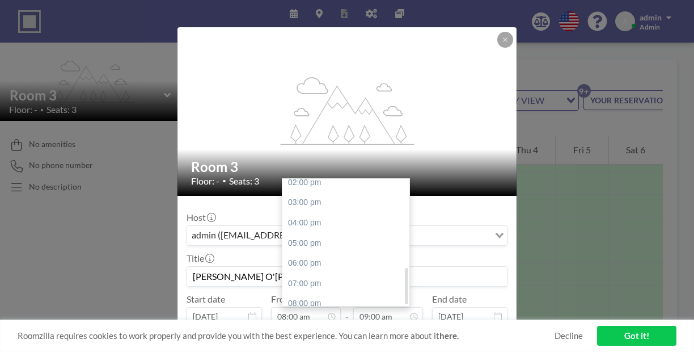
scroll to position [307, 0]
click at [300, 255] on div "07:00 pm" at bounding box center [345, 265] width 127 height 20
click at [369, 307] on input "07:00 pm" at bounding box center [388, 316] width 70 height 19
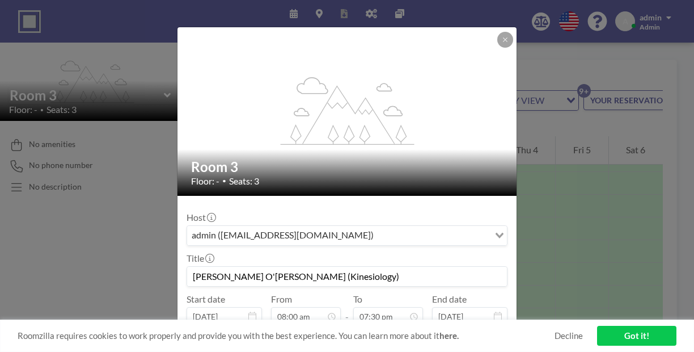
type input "07:30 pm"
click at [353, 333] on div "Repeat (until [DATE])" at bounding box center [354, 342] width 308 height 19
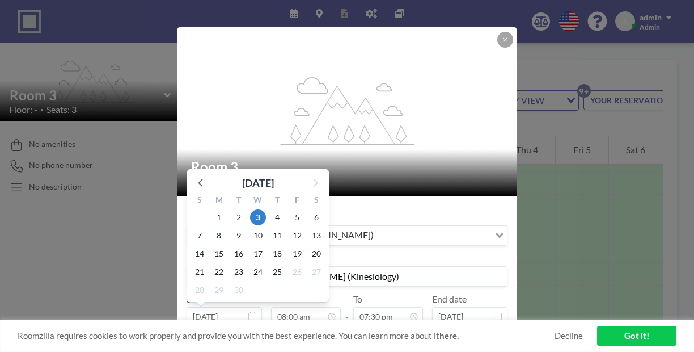
scroll to position [145, 0]
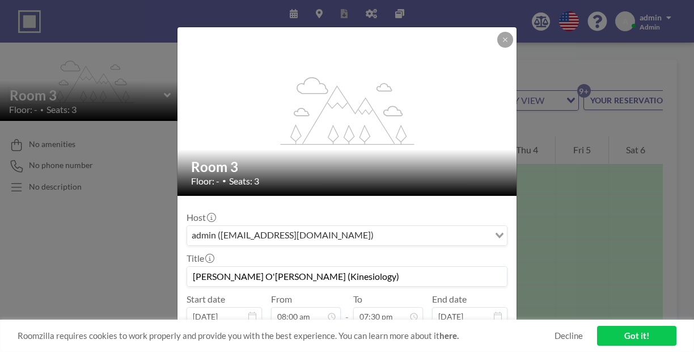
click at [256, 336] on label "Repeat (until [DATE])" at bounding box center [241, 341] width 83 height 11
click at [197, 339] on input "Repeat (until [DATE])" at bounding box center [192, 342] width 7 height 7
checkbox input "true"
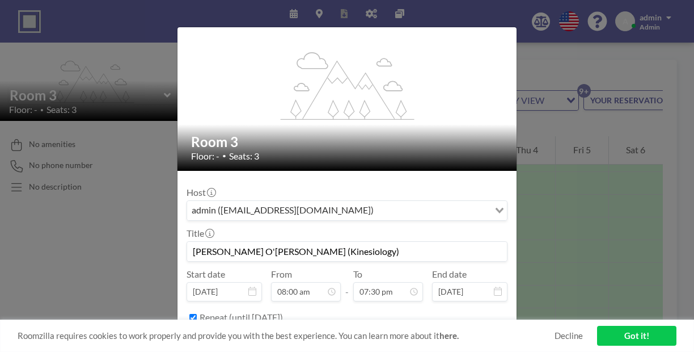
click at [430, 334] on input "Search for option" at bounding box center [360, 341] width 255 height 15
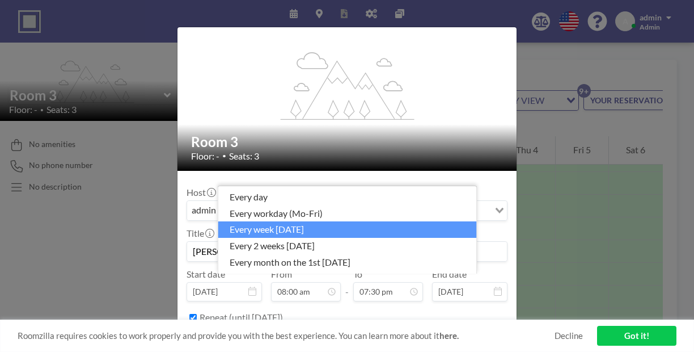
click at [267, 238] on li "every week [DATE]" at bounding box center [347, 229] width 259 height 16
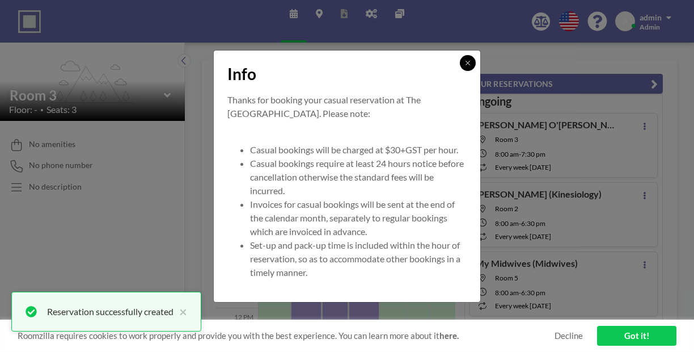
click at [460, 71] on button at bounding box center [468, 63] width 16 height 16
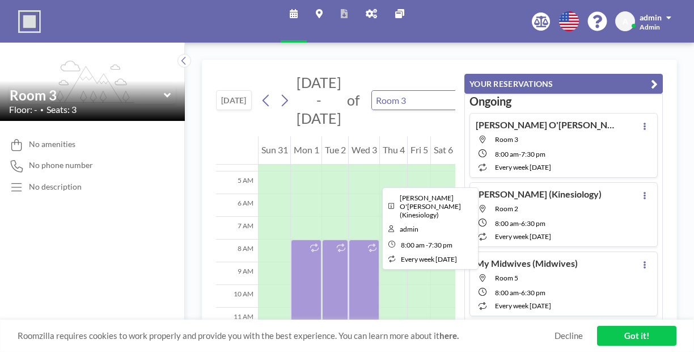
scroll to position [105, 0]
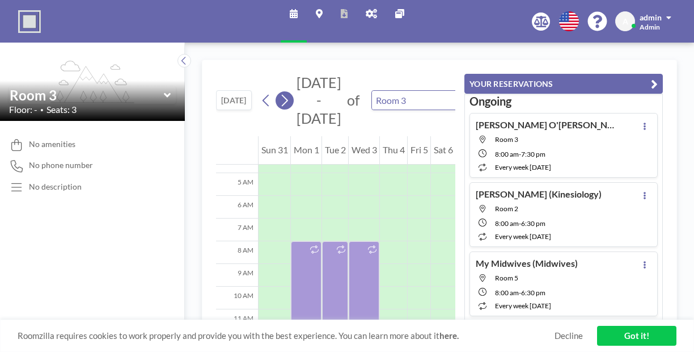
click at [279, 92] on icon at bounding box center [284, 100] width 11 height 17
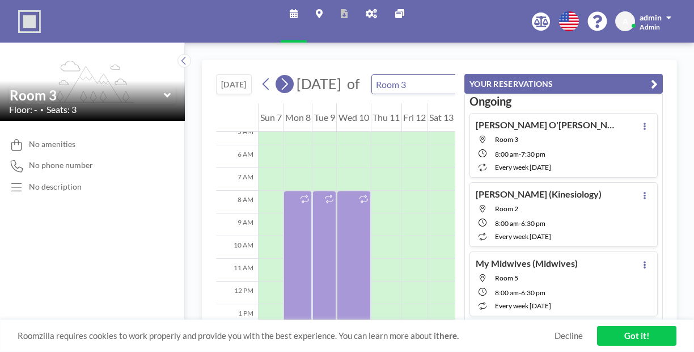
scroll to position [129, 0]
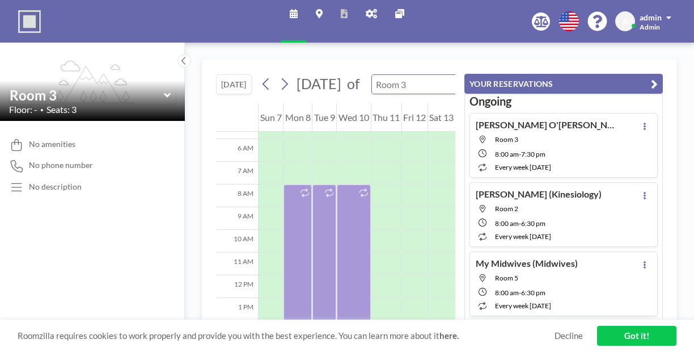
click at [378, 80] on input "text" at bounding box center [415, 84] width 87 height 19
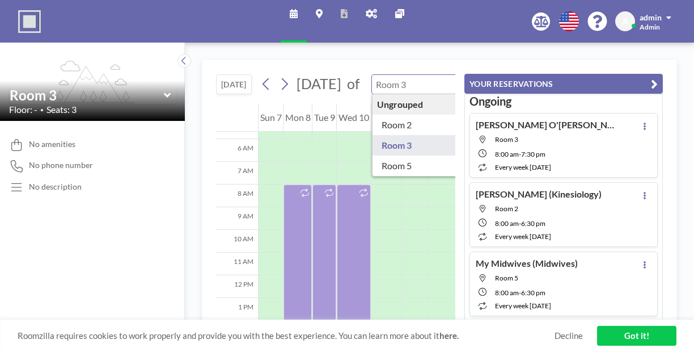
type input "Room 5"
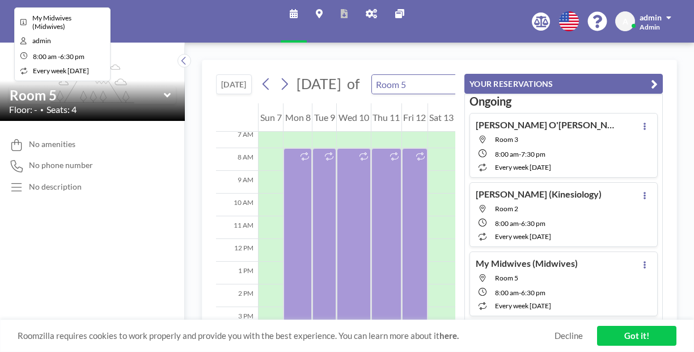
scroll to position [154, 0]
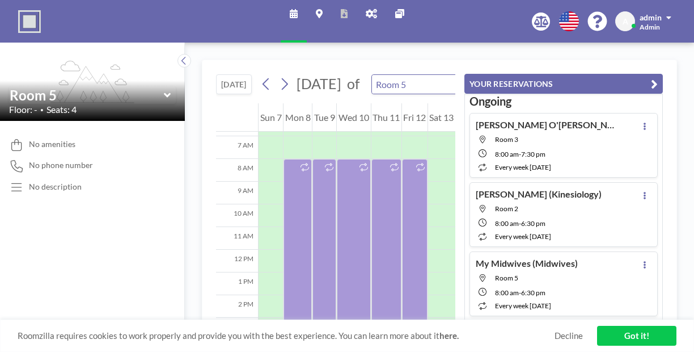
click at [366, 11] on icon at bounding box center [371, 13] width 11 height 9
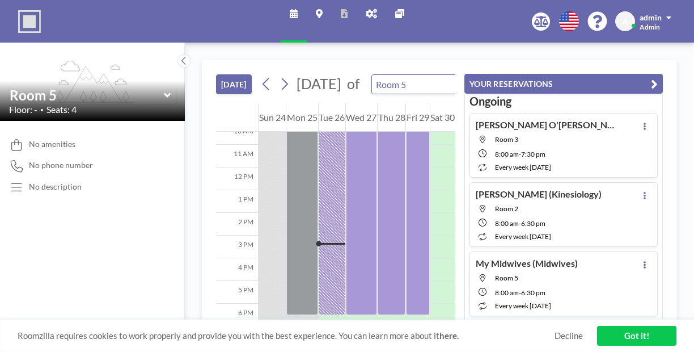
scroll to position [237, 0]
click at [329, 13] on link "Maps" at bounding box center [319, 21] width 25 height 43
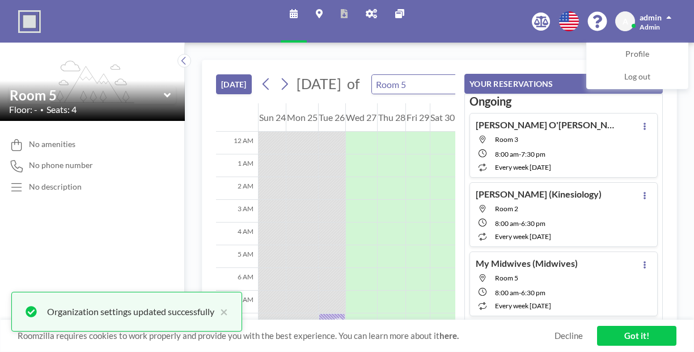
scroll to position [235, 0]
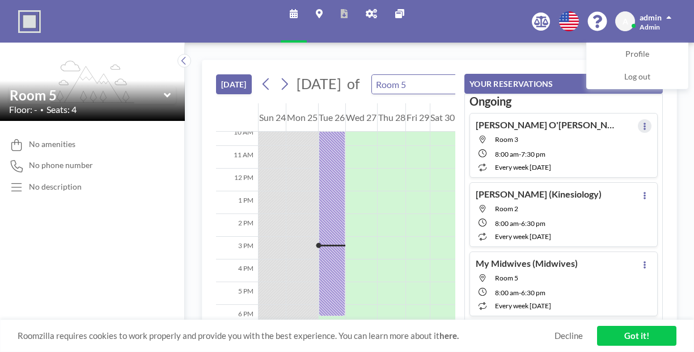
click at [652, 119] on button at bounding box center [645, 126] width 14 height 14
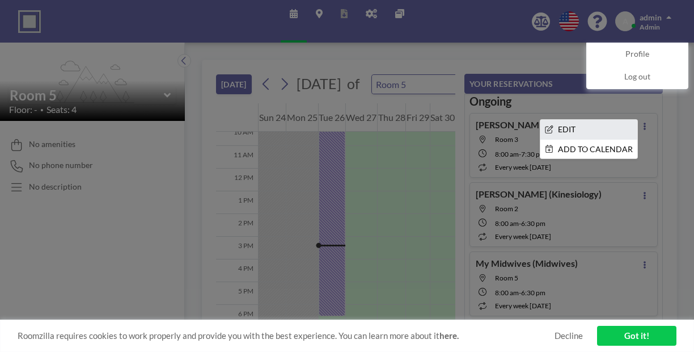
click at [584, 120] on li "EDIT" at bounding box center [588, 129] width 97 height 19
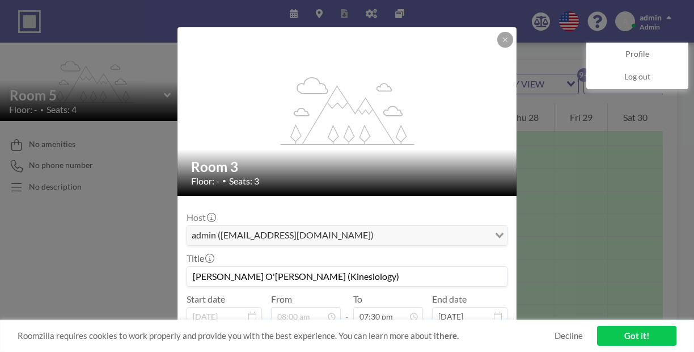
scroll to position [225, 0]
click at [440, 273] on div "Host admin (admin@thebrunswickhealthhub.com.au) Loading... Title Rosie O'Neil D…" at bounding box center [347, 293] width 321 height 176
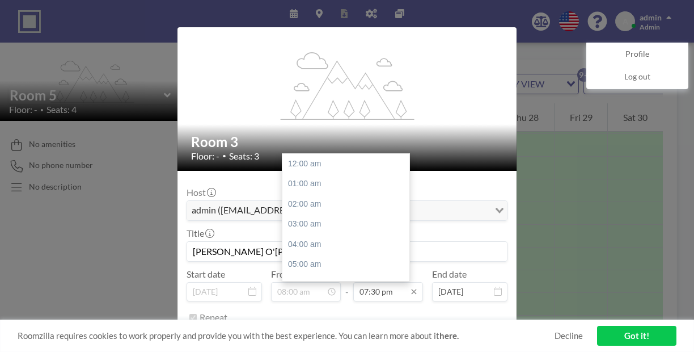
click at [370, 282] on input "07:30 pm" at bounding box center [388, 291] width 70 height 19
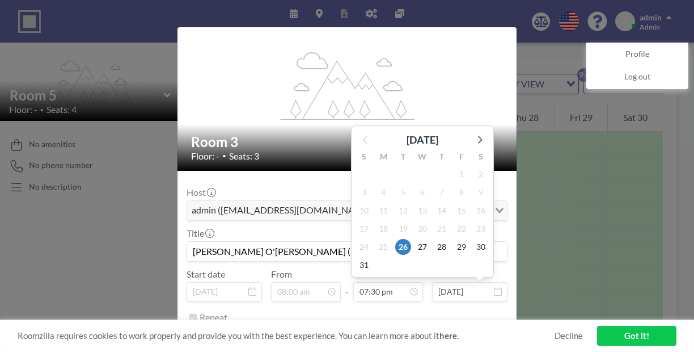
click at [449, 282] on input "[DATE]" at bounding box center [469, 291] width 75 height 19
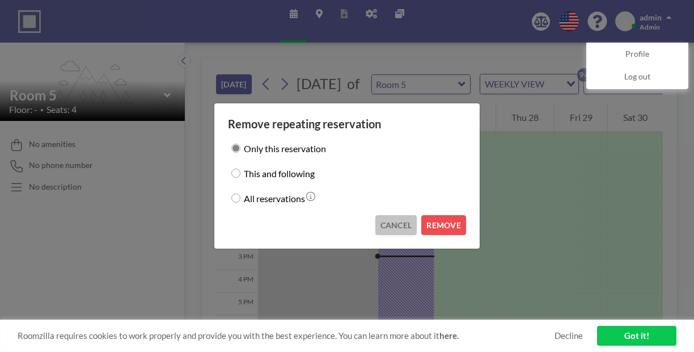
click at [383, 215] on button "CANCEL" at bounding box center [396, 225] width 42 height 20
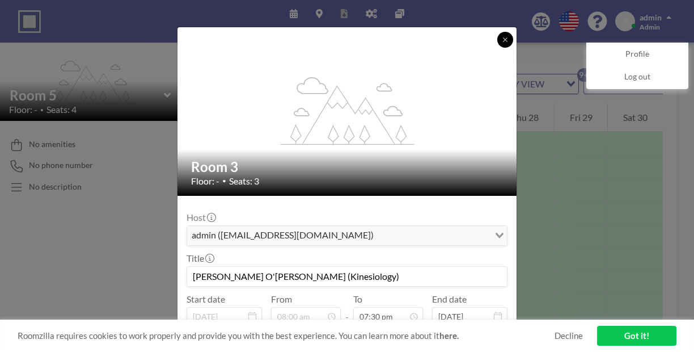
click at [497, 42] on button at bounding box center [505, 40] width 16 height 16
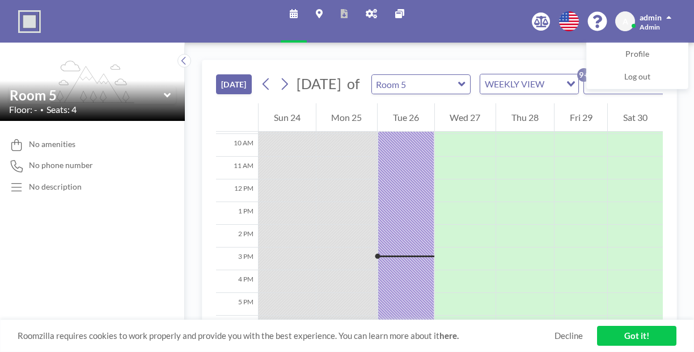
scroll to position [0, 0]
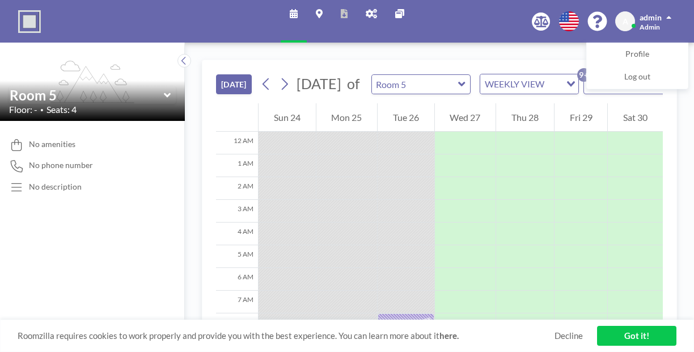
click at [216, 74] on button "[DATE]" at bounding box center [234, 84] width 36 height 20
click at [26, 17] on img at bounding box center [29, 21] width 23 height 23
click at [415, 75] on input "text" at bounding box center [415, 84] width 87 height 19
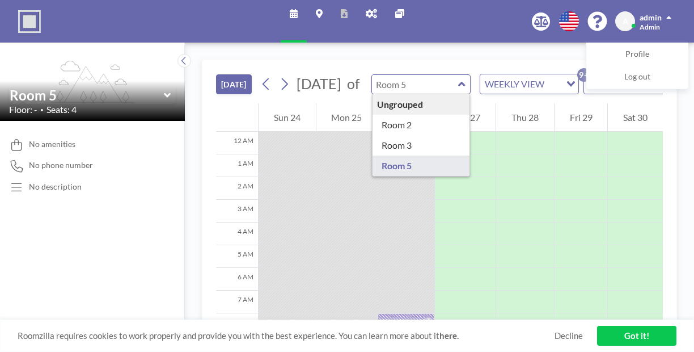
type input "Room 3"
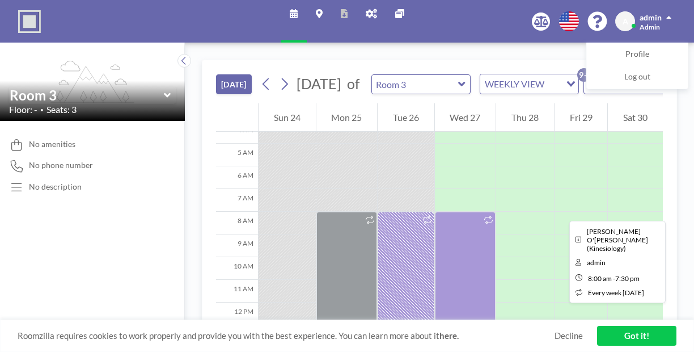
scroll to position [104, 0]
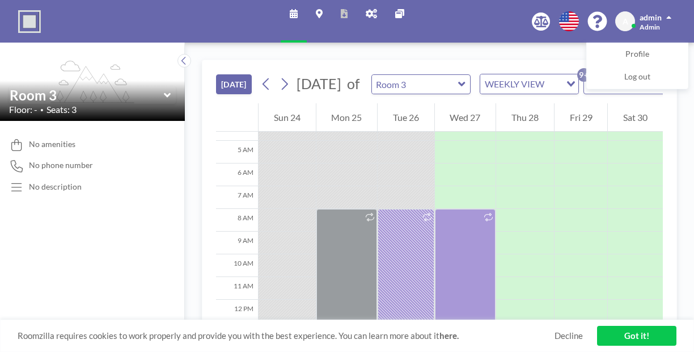
click at [641, 341] on link "Got it!" at bounding box center [636, 336] width 79 height 20
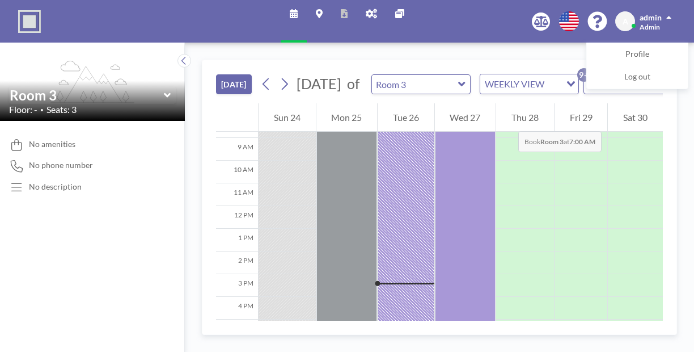
scroll to position [225, 0]
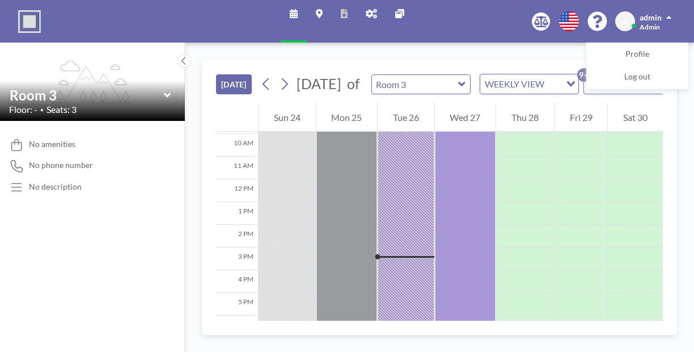
click at [661, 17] on span "admin" at bounding box center [651, 17] width 22 height 10
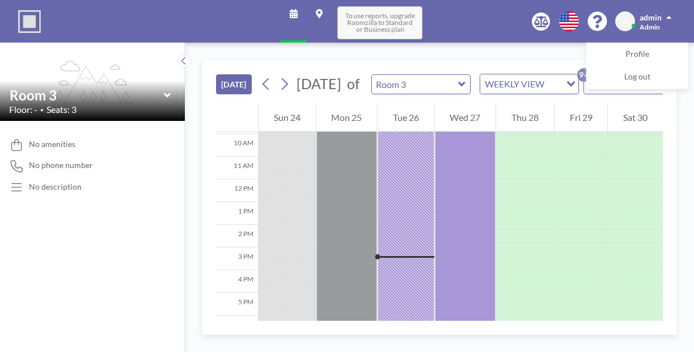
click at [345, 12] on span "To use reports, upgrade Roomzilla to Standard or Business plan" at bounding box center [379, 22] width 85 height 33
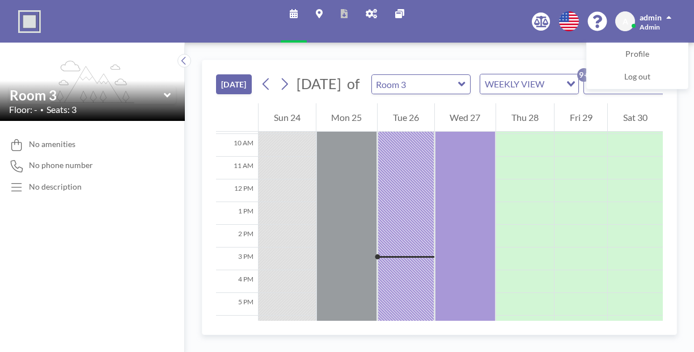
click at [216, 74] on button "[DATE]" at bounding box center [234, 84] width 36 height 20
click at [372, 75] on input "text" at bounding box center [415, 84] width 87 height 19
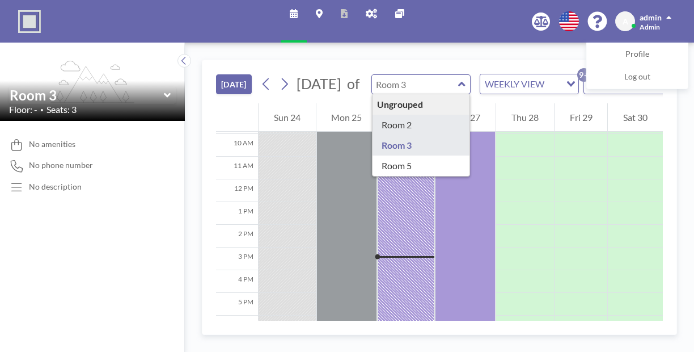
type input "Room 2"
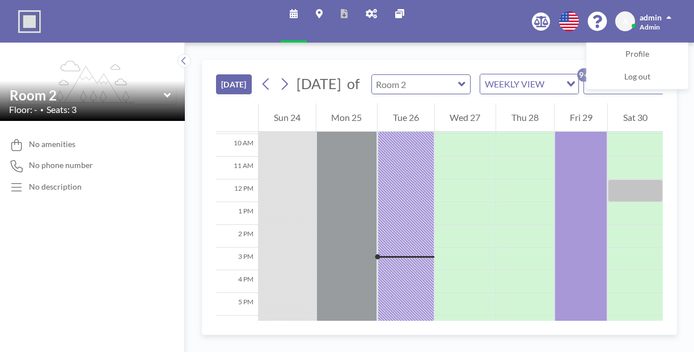
click at [372, 75] on input "text" at bounding box center [415, 84] width 87 height 19
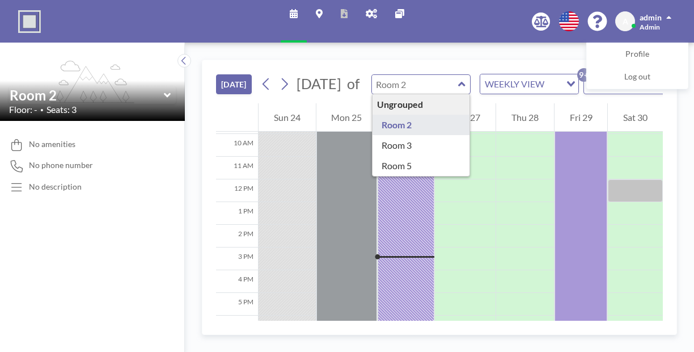
type input "Room 2"
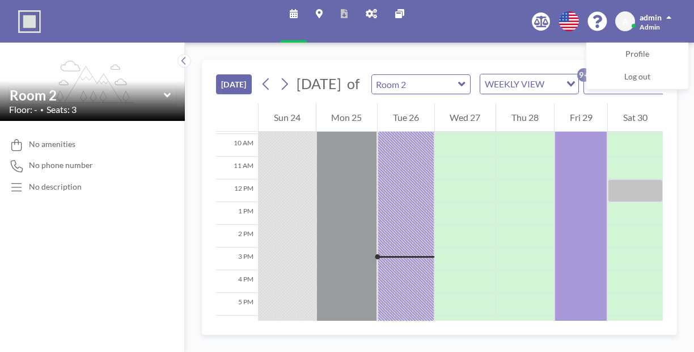
click at [259, 315] on div at bounding box center [287, 326] width 57 height 23
click at [263, 78] on icon at bounding box center [266, 84] width 6 height 12
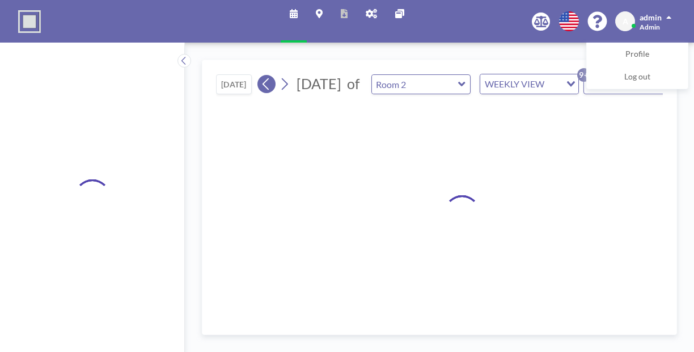
click at [263, 78] on icon at bounding box center [266, 84] width 6 height 12
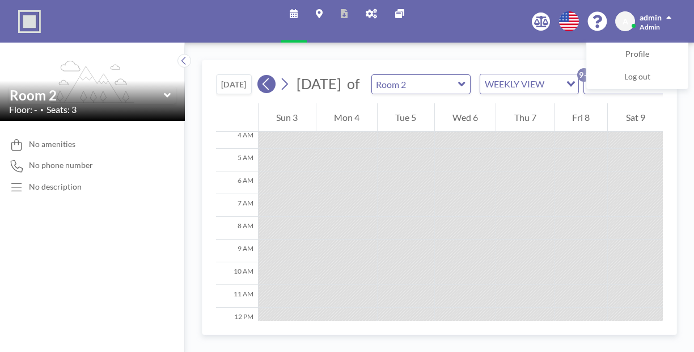
scroll to position [129, 0]
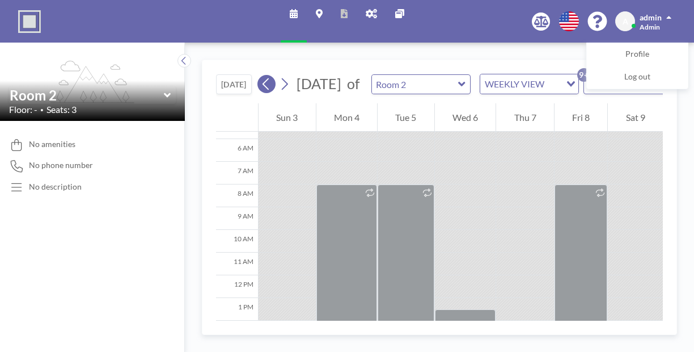
click at [263, 78] on icon at bounding box center [266, 84] width 6 height 12
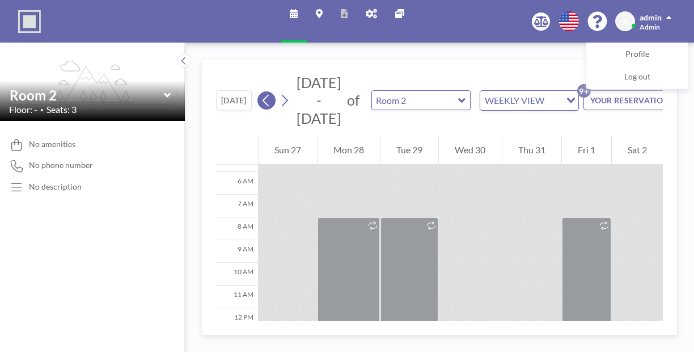
click at [263, 95] on icon at bounding box center [266, 101] width 6 height 12
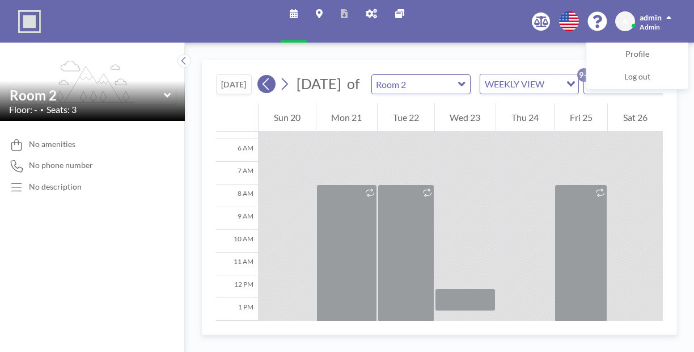
click at [263, 78] on icon at bounding box center [266, 84] width 6 height 12
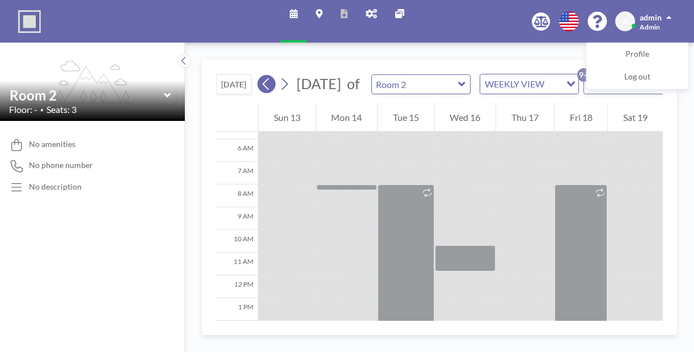
click at [263, 78] on icon at bounding box center [266, 84] width 6 height 12
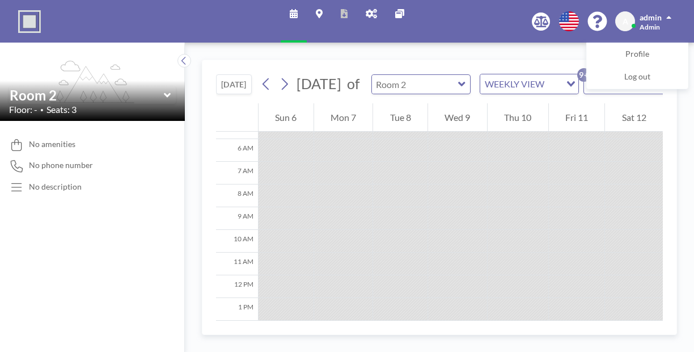
click at [372, 75] on input "text" at bounding box center [415, 84] width 87 height 19
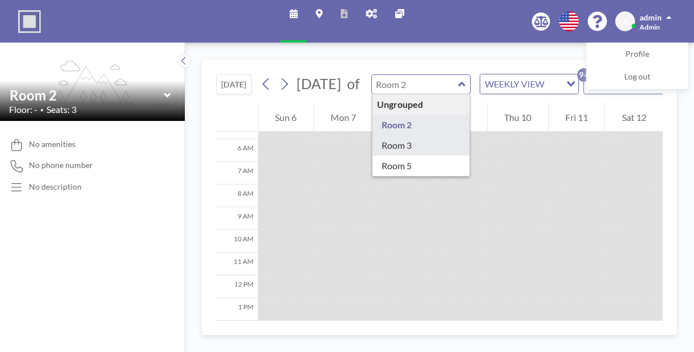
type input "Room 3"
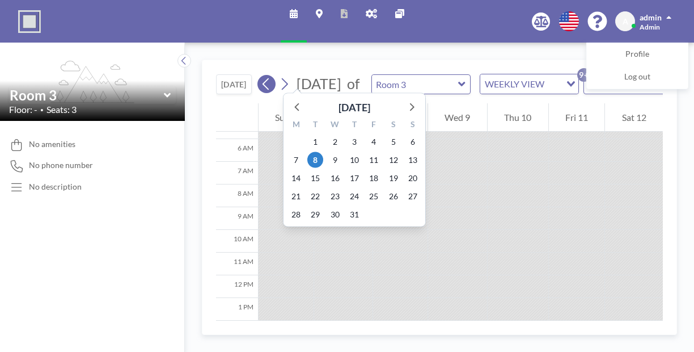
click at [216, 74] on button "[DATE]" at bounding box center [234, 84] width 36 height 20
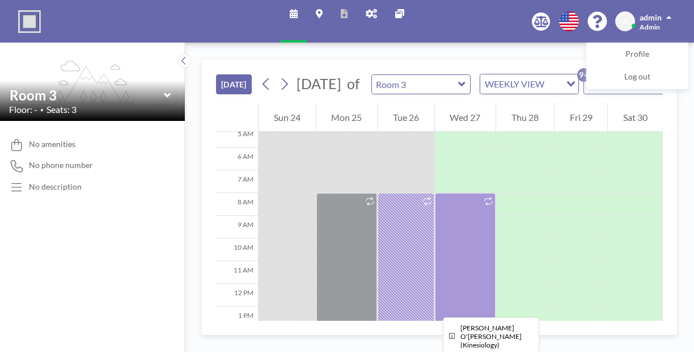
scroll to position [111, 0]
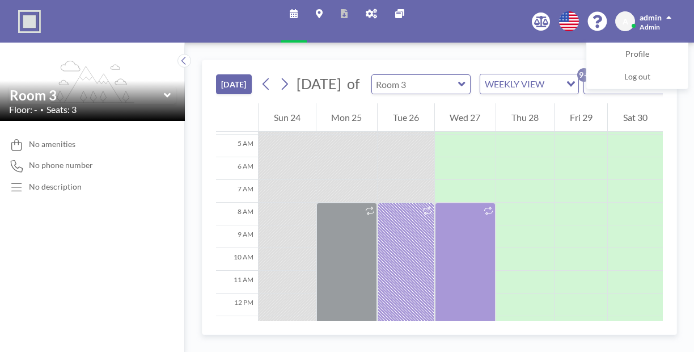
click at [386, 75] on input "text" at bounding box center [415, 84] width 87 height 19
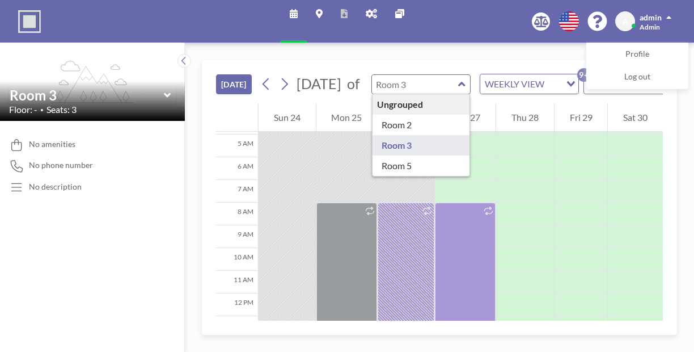
type input "Room 2"
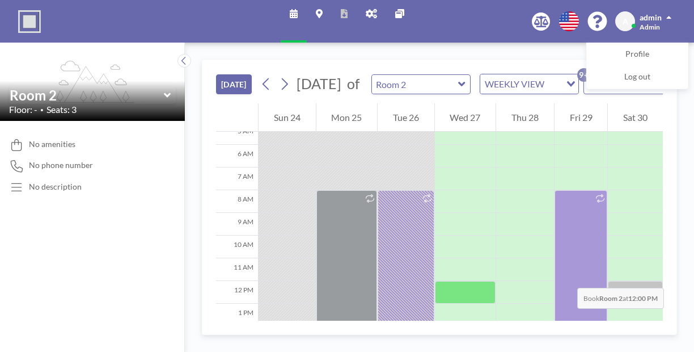
scroll to position [122, 0]
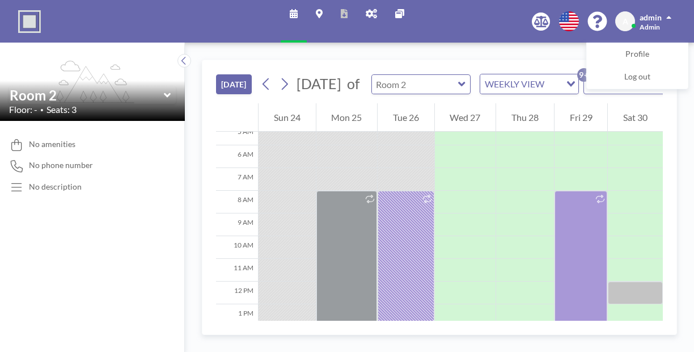
click at [372, 75] on input "text" at bounding box center [415, 84] width 87 height 19
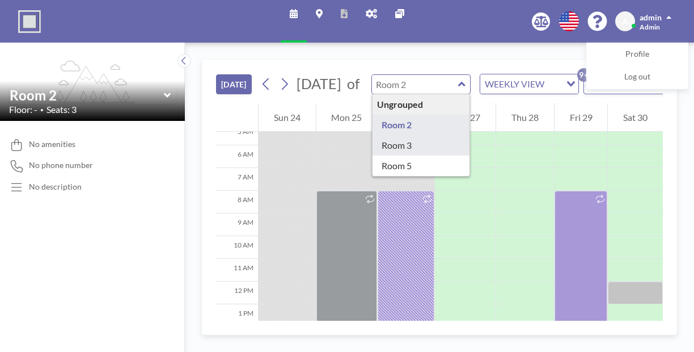
type input "Room 3"
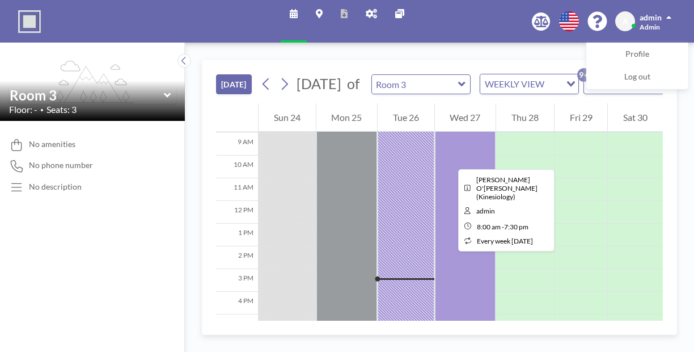
scroll to position [225, 0]
